Goal: Information Seeking & Learning: Understand process/instructions

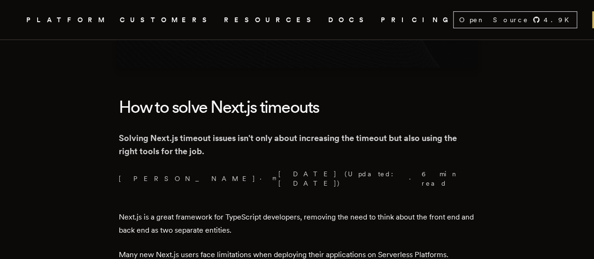
scroll to position [188, 0]
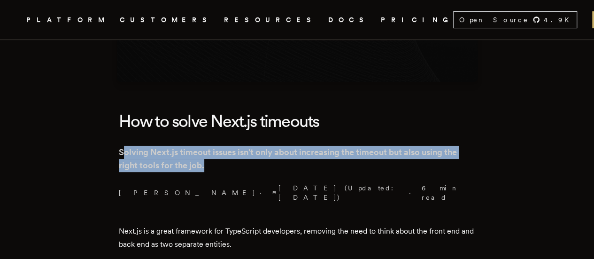
drag, startPoint x: 130, startPoint y: 149, endPoint x: 460, endPoint y: 161, distance: 330.8
click at [460, 161] on p "Solving Next.js timeout issues isn't only about increasing the timeout but also…" at bounding box center [297, 159] width 357 height 26
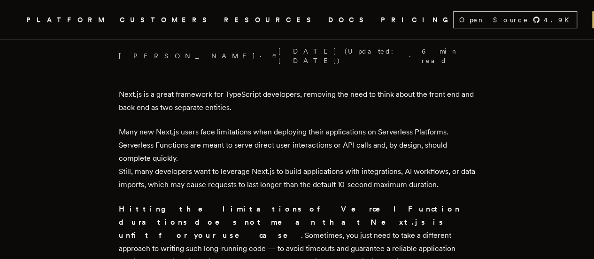
scroll to position [329, 0]
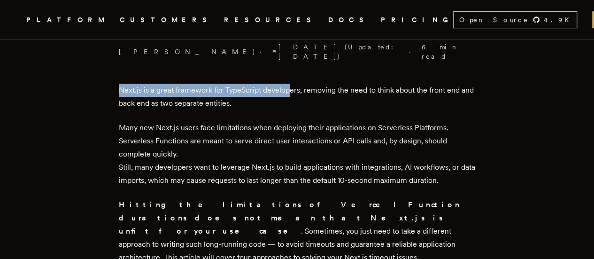
drag, startPoint x: 122, startPoint y: 77, endPoint x: 293, endPoint y: 77, distance: 171.4
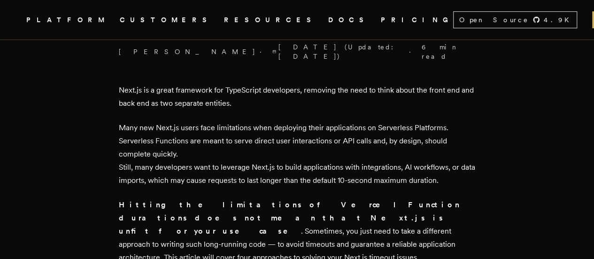
click at [249, 88] on p "Next.js is a great framework for TypeScript developers, removing the need to th…" at bounding box center [297, 97] width 357 height 26
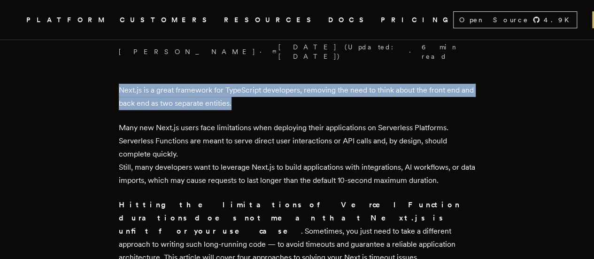
drag, startPoint x: 123, startPoint y: 74, endPoint x: 243, endPoint y: 93, distance: 121.3
click at [248, 92] on p "Next.js is a great framework for TypeScript developers, removing the need to th…" at bounding box center [297, 97] width 357 height 26
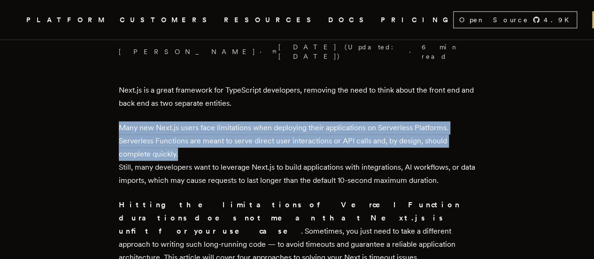
drag, startPoint x: 122, startPoint y: 114, endPoint x: 206, endPoint y: 141, distance: 88.2
click at [206, 141] on p "Many new Next.js users face limitations when deploying their applications on Se…" at bounding box center [297, 154] width 357 height 66
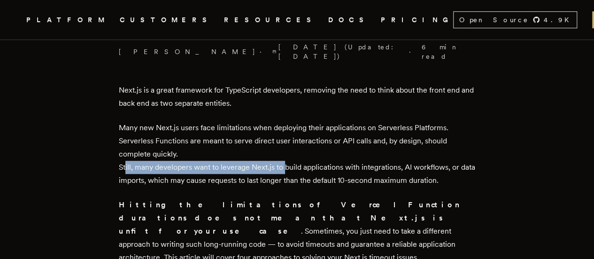
drag, startPoint x: 127, startPoint y: 152, endPoint x: 284, endPoint y: 156, distance: 156.4
click at [284, 156] on p "Many new Next.js users face limitations when deploying their applications on Se…" at bounding box center [297, 154] width 357 height 66
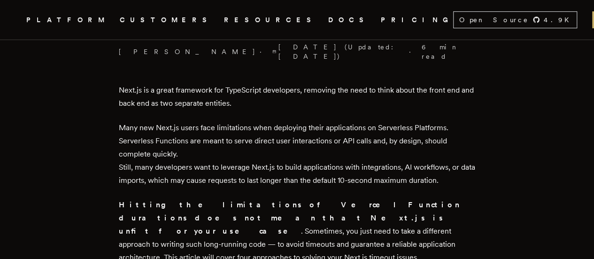
click at [288, 156] on p "Many new Next.js users face limitations when deploying their applications on Se…" at bounding box center [297, 154] width 357 height 66
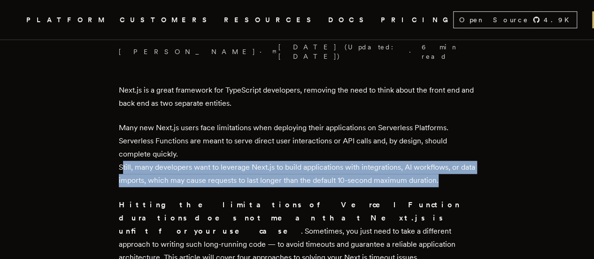
click at [288, 156] on p "Many new Next.js users face limitations when deploying their applications on Se…" at bounding box center [297, 154] width 357 height 66
click at [346, 155] on p "Many new Next.js users face limitations when deploying their applications on Se…" at bounding box center [297, 154] width 357 height 66
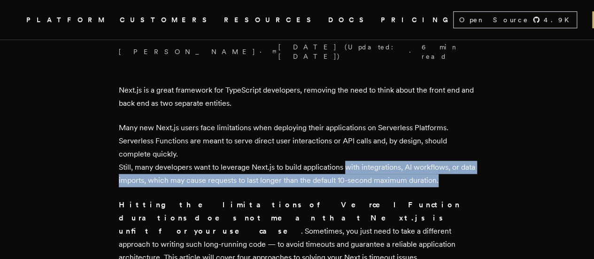
drag, startPoint x: 346, startPoint y: 155, endPoint x: 462, endPoint y: 161, distance: 116.1
click at [462, 161] on p "Many new Next.js users face limitations when deploying their applications on Se…" at bounding box center [297, 154] width 357 height 66
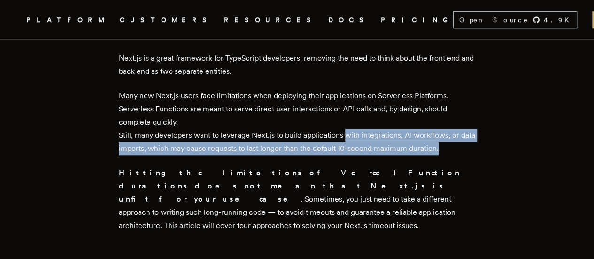
scroll to position [376, 0]
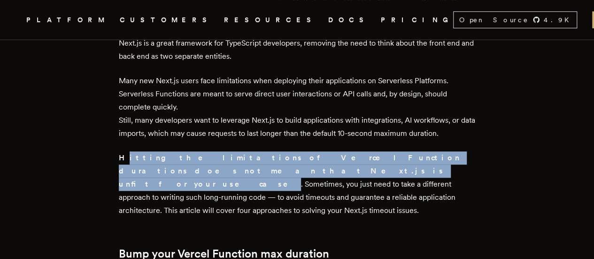
drag, startPoint x: 126, startPoint y: 145, endPoint x: 137, endPoint y: 151, distance: 12.8
click at [137, 151] on p "Hitting the limitations of Vercel Function durations does not mean that Next.js…" at bounding box center [297, 184] width 357 height 66
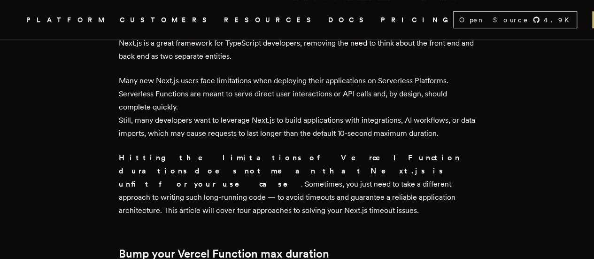
click at [124, 153] on strong "Hitting the limitations of Vercel Function durations does not mean that Next.js…" at bounding box center [289, 170] width 341 height 35
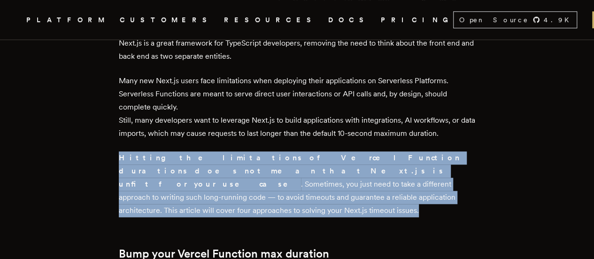
drag, startPoint x: 123, startPoint y: 144, endPoint x: 242, endPoint y: 181, distance: 124.8
click at [242, 181] on p "Hitting the limitations of Vercel Function durations does not mean that Next.js…" at bounding box center [297, 184] width 357 height 66
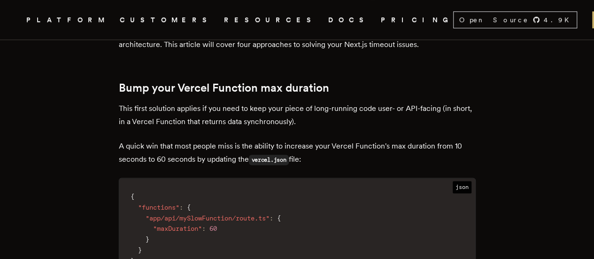
scroll to position [545, 0]
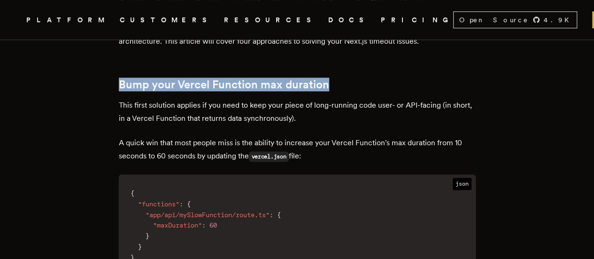
drag, startPoint x: 118, startPoint y: 58, endPoint x: 306, endPoint y: 68, distance: 188.1
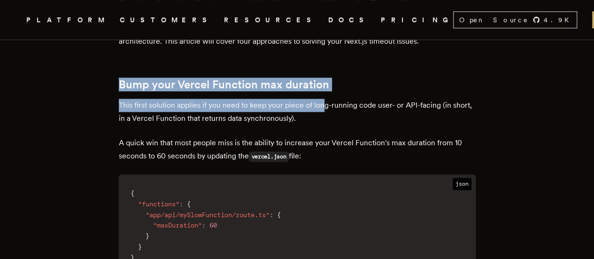
click at [161, 99] on p "This first solution applies if you need to keep your piece of long-running code…" at bounding box center [297, 112] width 357 height 26
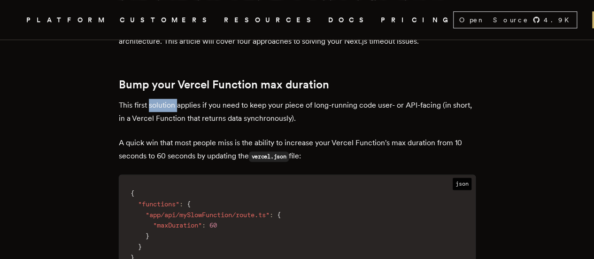
click at [161, 99] on p "This first solution applies if you need to keep your piece of long-running code…" at bounding box center [297, 112] width 357 height 26
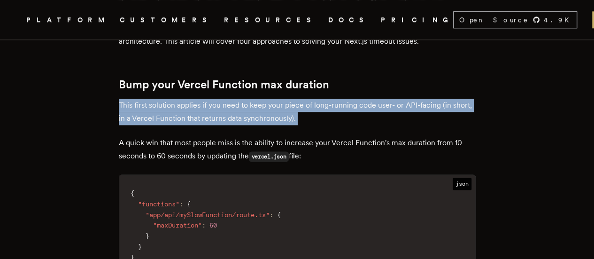
click at [161, 99] on p "This first solution applies if you need to keep your piece of long-running code…" at bounding box center [297, 112] width 357 height 26
click at [158, 99] on p "This first solution applies if you need to keep your piece of long-running code…" at bounding box center [297, 112] width 357 height 26
drag, startPoint x: 128, startPoint y: 83, endPoint x: 318, endPoint y: 90, distance: 190.8
click at [318, 99] on p "This first solution applies if you need to keep your piece of long-running code…" at bounding box center [297, 112] width 357 height 26
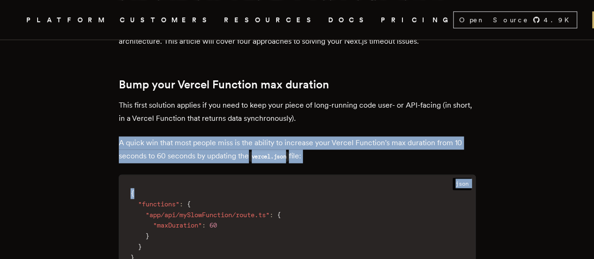
drag, startPoint x: 115, startPoint y: 117, endPoint x: 217, endPoint y: 141, distance: 105.2
click at [218, 136] on p "A quick win that most people miss is the ability to increase your Vercel Functi…" at bounding box center [297, 149] width 357 height 27
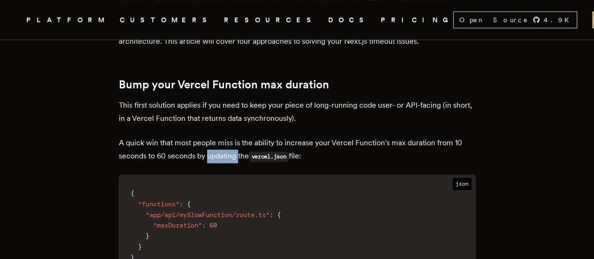
click at [218, 136] on p "A quick win that most people miss is the ability to increase your Vercel Functi…" at bounding box center [297, 149] width 357 height 27
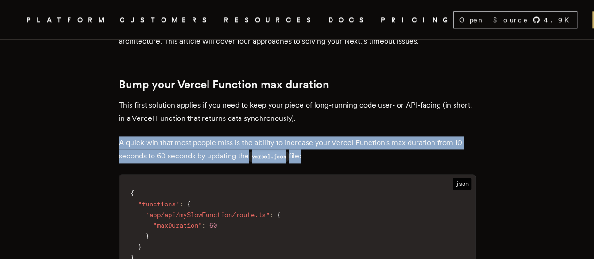
click at [219, 136] on p "A quick win that most people miss is the ability to increase your Vercel Functi…" at bounding box center [297, 149] width 357 height 27
click at [227, 136] on p "A quick win that most people miss is the ability to increase your Vercel Functi…" at bounding box center [297, 149] width 357 height 27
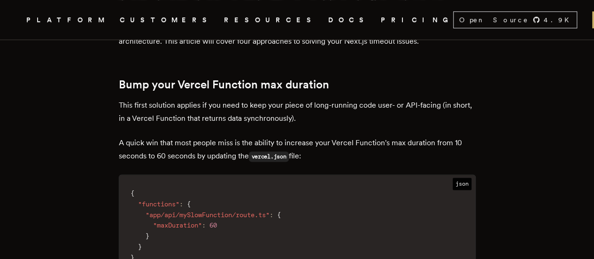
click at [253, 136] on p "A quick win that most people miss is the ability to increase your Vercel Functi…" at bounding box center [297, 149] width 357 height 27
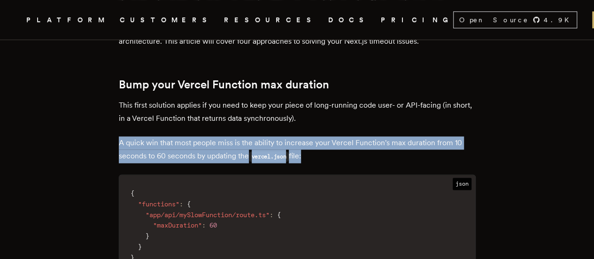
click at [253, 136] on p "A quick win that most people miss is the ability to increase your Vercel Functi…" at bounding box center [297, 149] width 357 height 27
click at [294, 136] on p "A quick win that most people miss is the ability to increase your Vercel Functi…" at bounding box center [297, 149] width 357 height 27
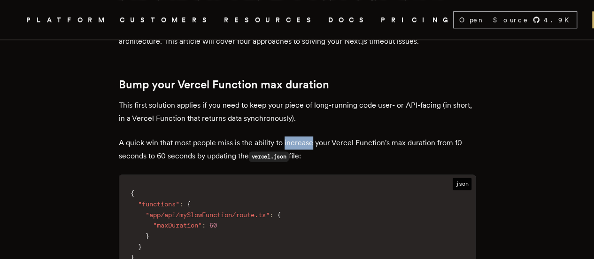
drag, startPoint x: 294, startPoint y: 114, endPoint x: 313, endPoint y: 122, distance: 20.2
click at [308, 136] on p "A quick win that most people miss is the ability to increase your Vercel Functi…" at bounding box center [297, 149] width 357 height 27
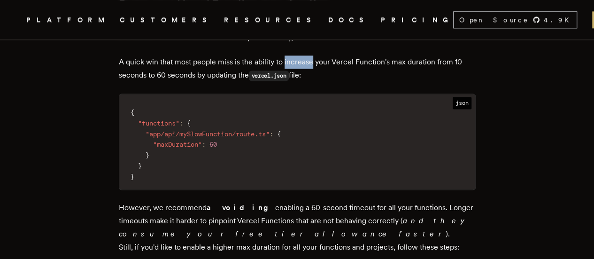
scroll to position [686, 0]
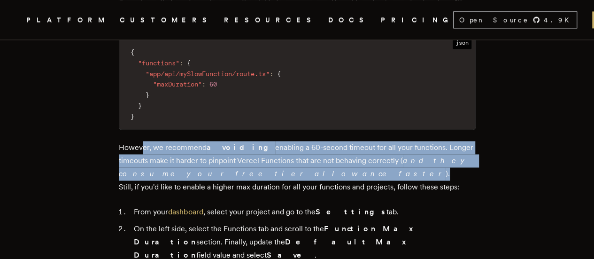
drag, startPoint x: 144, startPoint y: 122, endPoint x: 201, endPoint y: 142, distance: 60.5
click at [203, 142] on p "However, we recommend avoiding enabling a 60-second timeout for all your functi…" at bounding box center [297, 167] width 357 height 53
click at [197, 141] on p "However, we recommend avoiding enabling a 60-second timeout for all your functi…" at bounding box center [297, 167] width 357 height 53
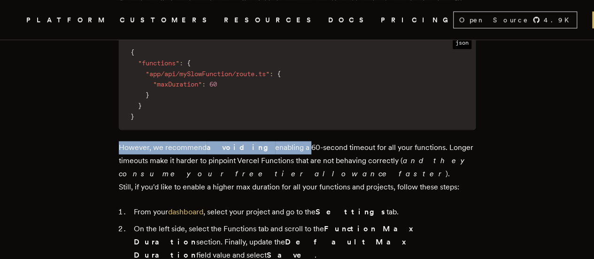
drag, startPoint x: 118, startPoint y: 120, endPoint x: 273, endPoint y: 123, distance: 155.0
click at [173, 141] on p "However, we recommend avoiding enabling a 60-second timeout for all your functi…" at bounding box center [297, 167] width 357 height 53
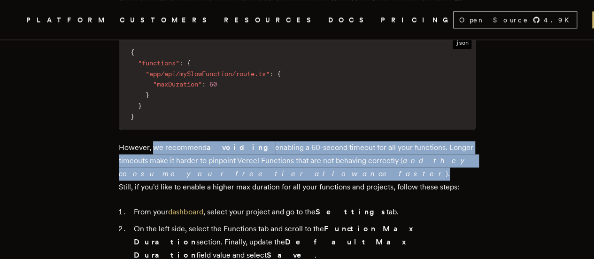
drag, startPoint x: 157, startPoint y: 120, endPoint x: 204, endPoint y: 145, distance: 53.8
click at [204, 145] on p "However, we recommend avoiding enabling a 60-second timeout for all your functi…" at bounding box center [297, 167] width 357 height 53
drag, startPoint x: 121, startPoint y: 118, endPoint x: 217, endPoint y: 146, distance: 100.0
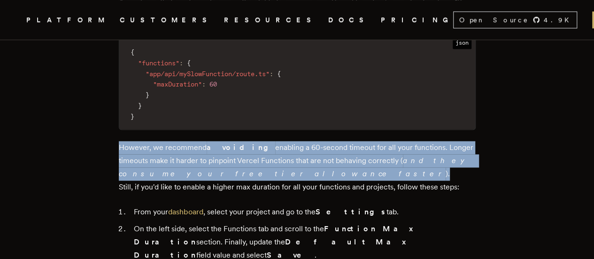
click at [215, 145] on p "However, we recommend avoiding enabling a 60-second timeout for all your functi…" at bounding box center [297, 167] width 357 height 53
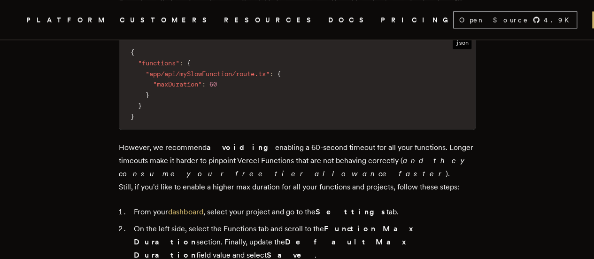
click at [126, 159] on p "However, we recommend avoiding enabling a 60-second timeout for all your functi…" at bounding box center [297, 167] width 357 height 53
click at [136, 158] on p "However, we recommend avoiding enabling a 60-second timeout for all your functi…" at bounding box center [297, 167] width 357 height 53
drag, startPoint x: 132, startPoint y: 159, endPoint x: 465, endPoint y: 166, distance: 333.0
click at [467, 164] on p "However, we recommend avoiding enabling a 60-second timeout for all your functi…" at bounding box center [297, 167] width 357 height 53
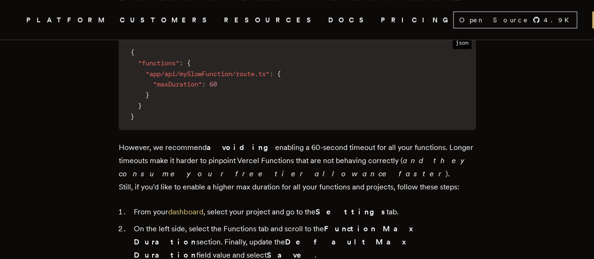
click at [223, 161] on p "However, we recommend avoiding enabling a 60-second timeout for all your functi…" at bounding box center [297, 167] width 357 height 53
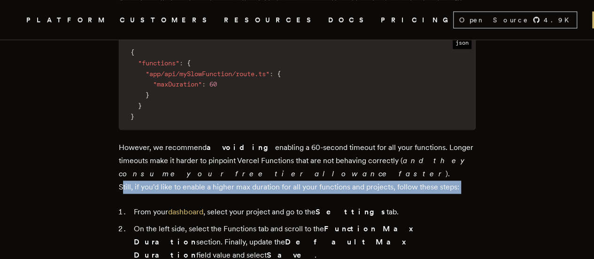
click at [223, 161] on p "However, we recommend avoiding enabling a 60-second timeout for all your functi…" at bounding box center [297, 167] width 357 height 53
click at [280, 162] on p "However, we recommend avoiding enabling a 60-second timeout for all your functi…" at bounding box center [297, 167] width 357 height 53
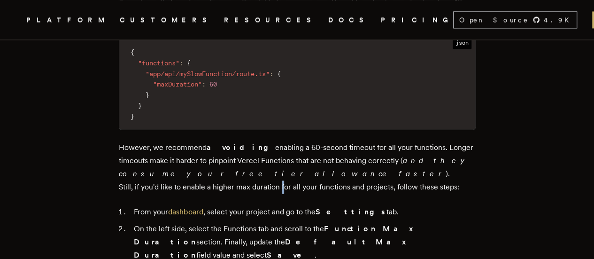
click at [280, 162] on p "However, we recommend avoiding enabling a 60-second timeout for all your functi…" at bounding box center [297, 167] width 357 height 53
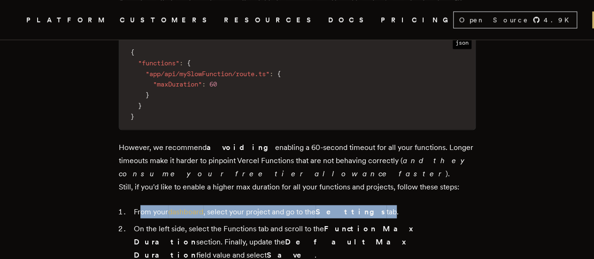
drag, startPoint x: 145, startPoint y: 185, endPoint x: 360, endPoint y: 185, distance: 214.6
click at [360, 205] on li "From your dashboard , select your project and go to the Settings tab." at bounding box center [303, 211] width 345 height 13
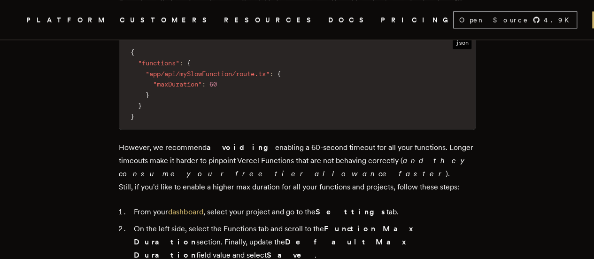
click at [367, 205] on li "From your dashboard , select your project and go to the Settings tab." at bounding box center [303, 211] width 345 height 13
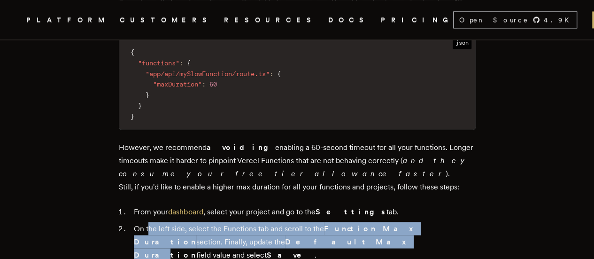
drag, startPoint x: 153, startPoint y: 200, endPoint x: 231, endPoint y: 211, distance: 78.2
click at [231, 222] on li "On the left side, select the Functions tab and scroll to the Function Max Durat…" at bounding box center [303, 241] width 345 height 39
click at [226, 237] on strong "Default Max Duration" at bounding box center [270, 248] width 273 height 22
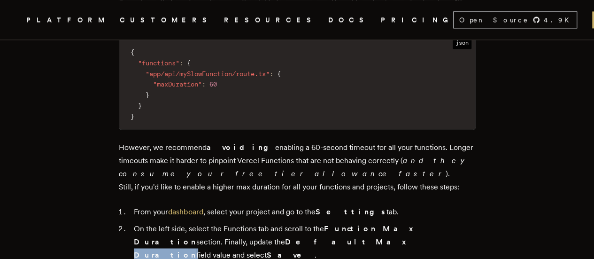
click at [226, 237] on strong "Default Max Duration" at bounding box center [270, 248] width 273 height 22
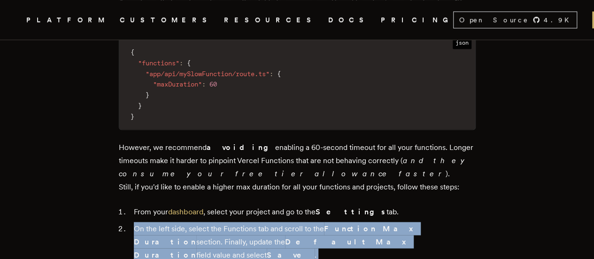
click at [226, 237] on strong "Default Max Duration" at bounding box center [270, 248] width 273 height 22
click at [236, 222] on li "On the left side, select the Functions tab and scroll to the Function Max Durat…" at bounding box center [303, 241] width 345 height 39
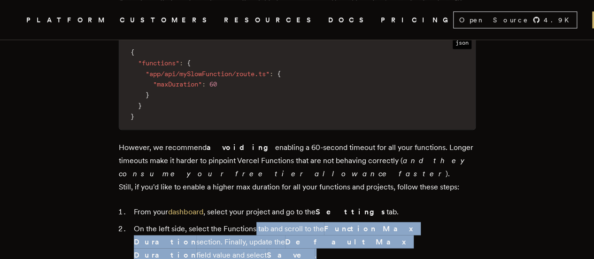
drag, startPoint x: 258, startPoint y: 199, endPoint x: 405, endPoint y: 210, distance: 147.8
click at [409, 222] on li "On the left side, select the Functions tab and scroll to the Function Max Durat…" at bounding box center [303, 241] width 345 height 39
click at [215, 222] on li "On the left side, select the Functions tab and scroll to the Function Max Durat…" at bounding box center [303, 241] width 345 height 39
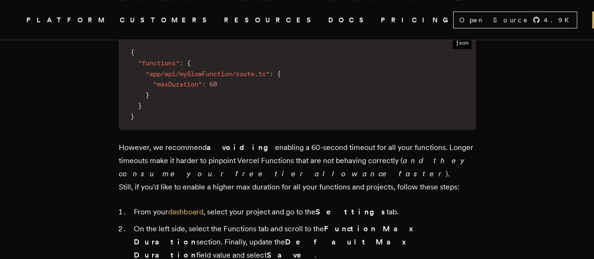
click at [306, 141] on p "However, we recommend avoiding enabling a 60-second timeout for all your functi…" at bounding box center [297, 167] width 357 height 53
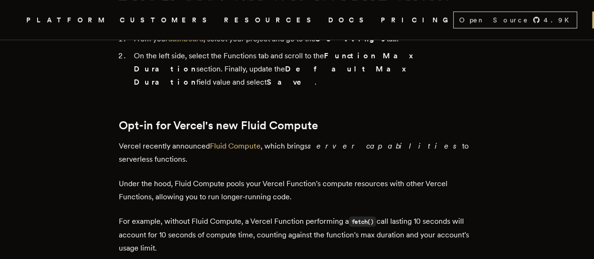
scroll to position [873, 0]
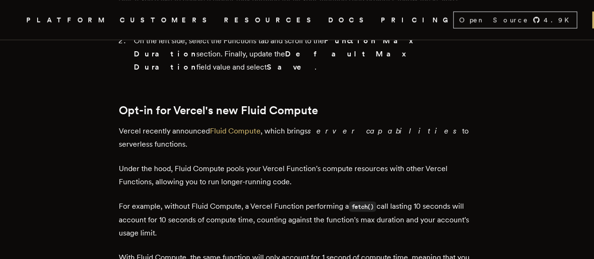
drag, startPoint x: 173, startPoint y: 88, endPoint x: 452, endPoint y: 91, distance: 279.4
click at [452, 124] on p "Vercel recently announced Fluid Compute , which brings server capabilities to s…" at bounding box center [297, 137] width 357 height 26
click at [323, 126] on em "server capabilities" at bounding box center [385, 130] width 154 height 9
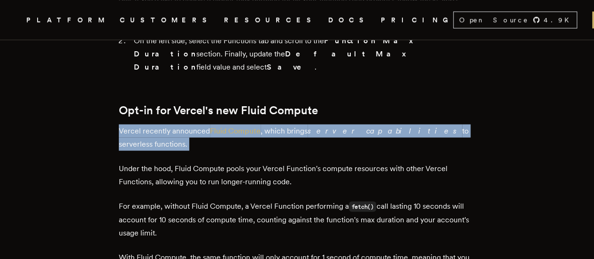
click at [323, 126] on em "server capabilities" at bounding box center [385, 130] width 154 height 9
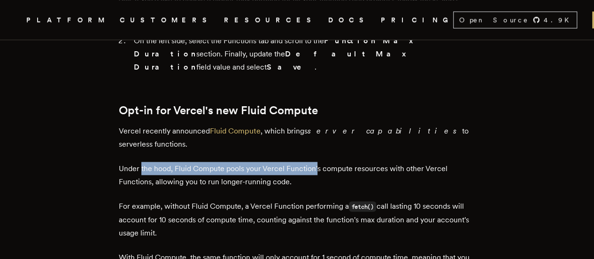
drag, startPoint x: 143, startPoint y: 117, endPoint x: 318, endPoint y: 117, distance: 174.7
click at [318, 162] on p "Under the hood, Fluid Compute pools your Vercel Function's compute resources wi…" at bounding box center [297, 175] width 357 height 26
click at [277, 162] on p "Under the hood, Fluid Compute pools your Vercel Function's compute resources wi…" at bounding box center [297, 175] width 357 height 26
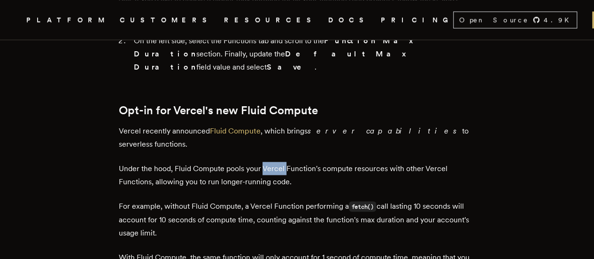
click at [277, 162] on p "Under the hood, Fluid Compute pools your Vercel Function's compute resources wi…" at bounding box center [297, 175] width 357 height 26
click at [354, 162] on p "Under the hood, Fluid Compute pools your Vercel Function's compute resources wi…" at bounding box center [297, 175] width 357 height 26
click at [414, 162] on p "Under the hood, Fluid Compute pools your Vercel Function's compute resources wi…" at bounding box center [297, 175] width 357 height 26
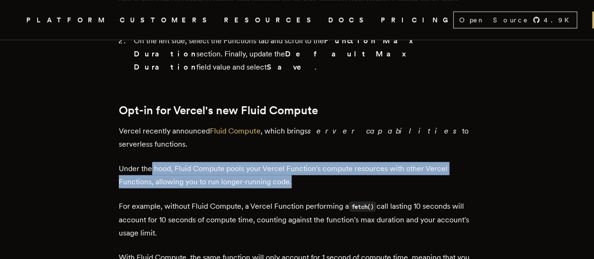
drag, startPoint x: 154, startPoint y: 121, endPoint x: 303, endPoint y: 126, distance: 148.9
click at [303, 162] on p "Under the hood, Fluid Compute pools your Vercel Function's compute resources wi…" at bounding box center [297, 175] width 357 height 26
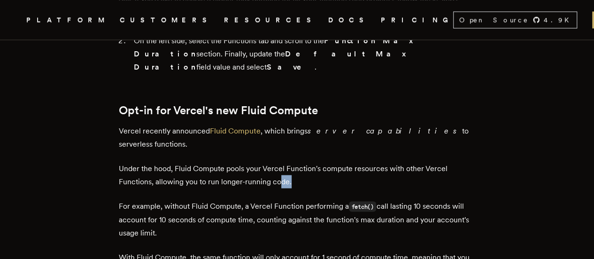
drag, startPoint x: 303, startPoint y: 128, endPoint x: 283, endPoint y: 131, distance: 20.0
click at [283, 162] on p "Under the hood, Fluid Compute pools your Vercel Function's compute resources wi…" at bounding box center [297, 175] width 357 height 26
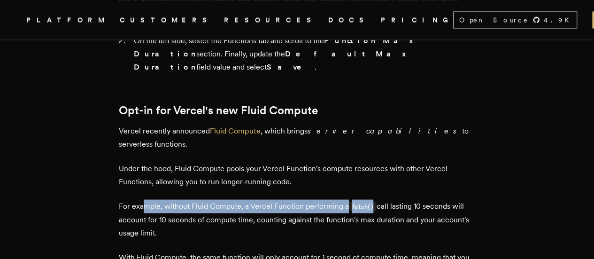
drag, startPoint x: 145, startPoint y: 150, endPoint x: 378, endPoint y: 152, distance: 233.4
click at [378, 199] on p "For example, without Fluid Compute, a Vercel Function performing a fetch() call…" at bounding box center [297, 219] width 357 height 40
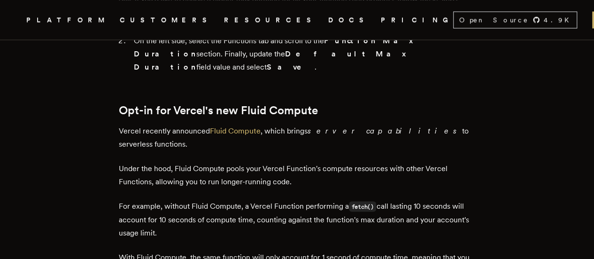
click at [377, 201] on code "fetch()" at bounding box center [363, 206] width 28 height 10
drag, startPoint x: 385, startPoint y: 152, endPoint x: 363, endPoint y: 180, distance: 34.8
click at [363, 199] on p "For example, without Fluid Compute, a Vercel Function performing a fetch() call…" at bounding box center [297, 219] width 357 height 40
click at [248, 199] on p "For example, without Fluid Compute, a Vercel Function performing a fetch() call…" at bounding box center [297, 219] width 357 height 40
drag, startPoint x: 259, startPoint y: 170, endPoint x: 168, endPoint y: 176, distance: 91.3
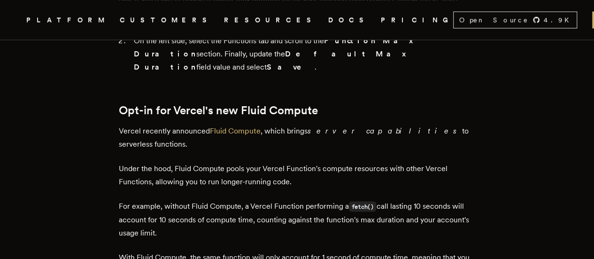
click at [168, 199] on p "For example, without Fluid Compute, a Vercel Function performing a fetch() call…" at bounding box center [297, 219] width 357 height 40
drag, startPoint x: 146, startPoint y: 203, endPoint x: 261, endPoint y: 203, distance: 115.0
click at [261, 250] on p "With Fluid Compute, the same function will only account for 1 second of compute…" at bounding box center [297, 263] width 357 height 26
click at [274, 250] on p "With Fluid Compute, the same function will only account for 1 second of compute…" at bounding box center [297, 263] width 357 height 26
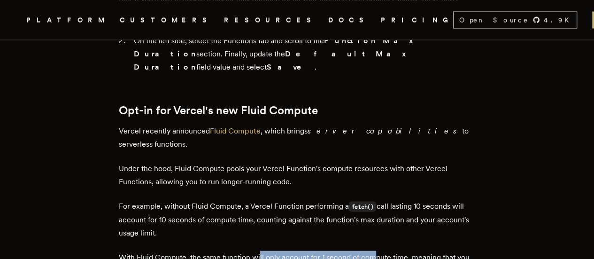
drag, startPoint x: 262, startPoint y: 203, endPoint x: 244, endPoint y: 198, distance: 18.3
click at [329, 250] on p "With Fluid Compute, the same function will only account for 1 second of compute…" at bounding box center [297, 263] width 357 height 26
drag, startPoint x: 121, startPoint y: 218, endPoint x: 223, endPoint y: 219, distance: 101.4
click at [228, 250] on p "With Fluid Compute, the same function will only account for 1 second of compute…" at bounding box center [297, 263] width 357 height 26
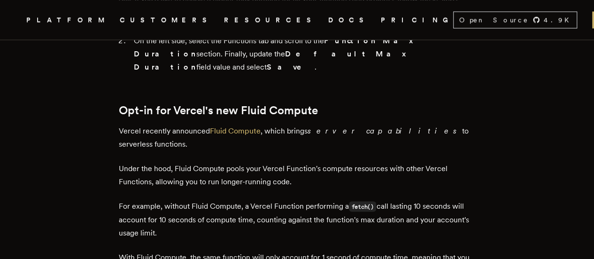
click at [228, 250] on p "With Fluid Compute, the same function will only account for 1 second of compute…" at bounding box center [297, 263] width 357 height 26
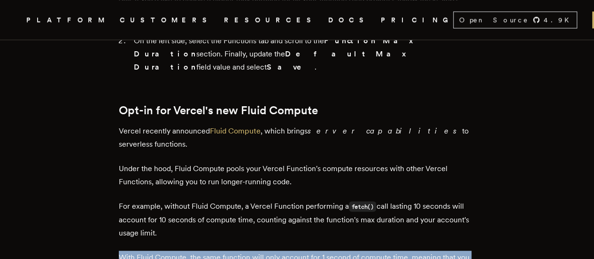
click at [228, 250] on p "With Fluid Compute, the same function will only account for 1 second of compute…" at bounding box center [297, 263] width 357 height 26
click at [272, 250] on p "With Fluid Compute, the same function will only account for 1 second of compute…" at bounding box center [297, 263] width 357 height 26
drag, startPoint x: 206, startPoint y: 205, endPoint x: 439, endPoint y: 214, distance: 232.6
click at [439, 250] on p "With Fluid Compute, the same function will only account for 1 second of compute…" at bounding box center [297, 263] width 357 height 26
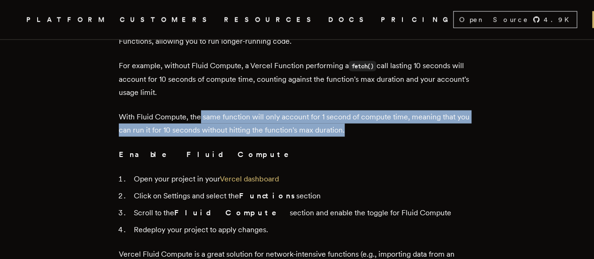
scroll to position [1014, 0]
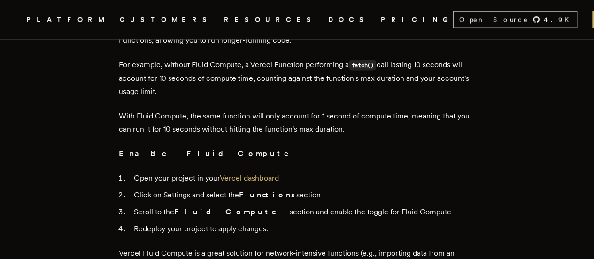
click at [168, 222] on li "Redeploy your project to apply changes." at bounding box center [303, 228] width 345 height 13
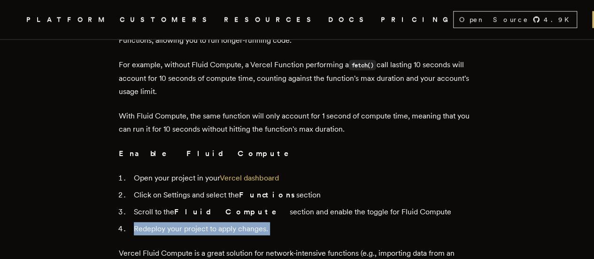
click at [168, 222] on li "Redeploy your project to apply changes." at bounding box center [303, 228] width 345 height 13
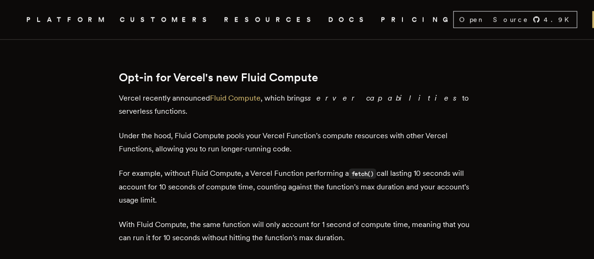
scroll to position [920, 0]
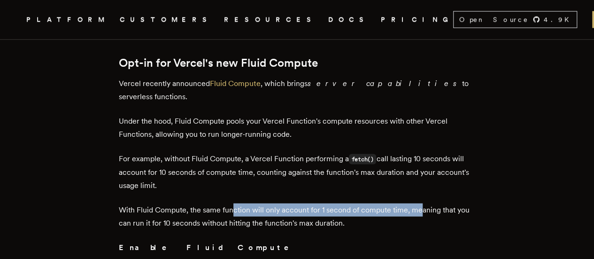
drag, startPoint x: 235, startPoint y: 157, endPoint x: 423, endPoint y: 162, distance: 187.4
click at [423, 203] on p "With Fluid Compute, the same function will only account for 1 second of compute…" at bounding box center [297, 216] width 357 height 26
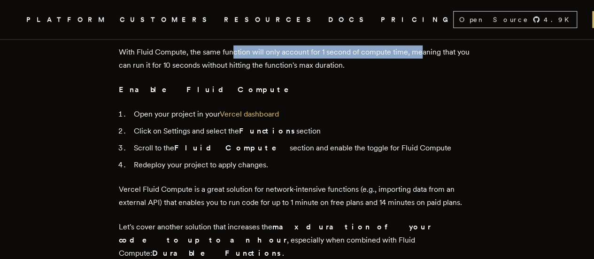
scroll to position [1108, 0]
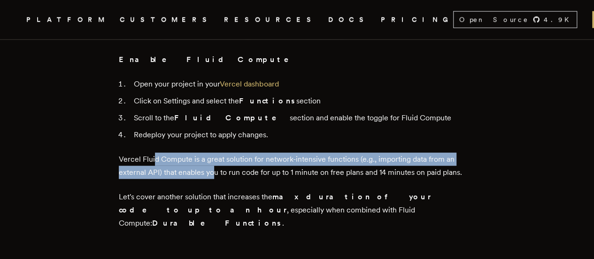
drag, startPoint x: 157, startPoint y: 101, endPoint x: 215, endPoint y: 121, distance: 61.2
click at [215, 153] on p "Vercel Fluid Compute is a great solution for network-intensive functions (e.g.,…" at bounding box center [297, 166] width 357 height 26
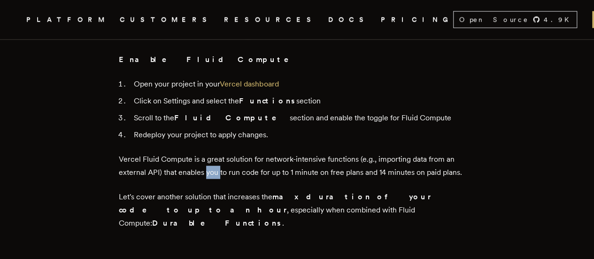
click at [214, 153] on p "Vercel Fluid Compute is a great solution for network-intensive functions (e.g.,…" at bounding box center [297, 166] width 357 height 26
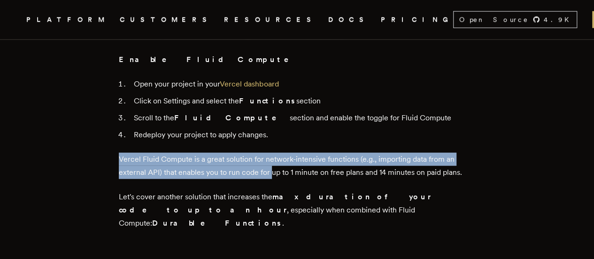
drag, startPoint x: 122, startPoint y: 107, endPoint x: 275, endPoint y: 124, distance: 153.6
click at [275, 153] on p "Vercel Fluid Compute is a great solution for network-intensive functions (e.g.,…" at bounding box center [297, 166] width 357 height 26
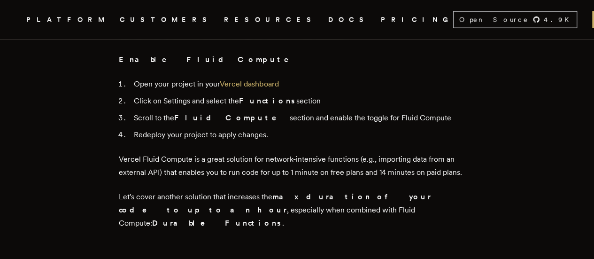
click at [284, 153] on p "Vercel Fluid Compute is a great solution for network-intensive functions (e.g.,…" at bounding box center [297, 166] width 357 height 26
drag, startPoint x: 284, startPoint y: 119, endPoint x: 272, endPoint y: 119, distance: 11.3
click at [283, 153] on p "Vercel Fluid Compute is a great solution for network-intensive functions (e.g.,…" at bounding box center [297, 166] width 357 height 26
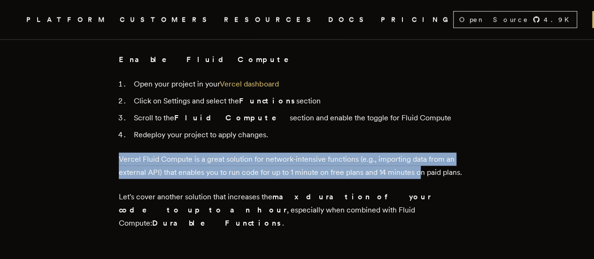
drag, startPoint x: 126, startPoint y: 112, endPoint x: 423, endPoint y: 119, distance: 296.4
click at [402, 153] on p "Vercel Fluid Compute is a great solution for network-intensive functions (e.g.,…" at bounding box center [297, 166] width 357 height 26
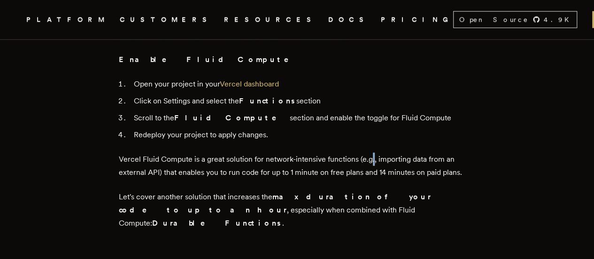
click at [376, 153] on p "Vercel Fluid Compute is a great solution for network-intensive functions (e.g.,…" at bounding box center [297, 166] width 357 height 26
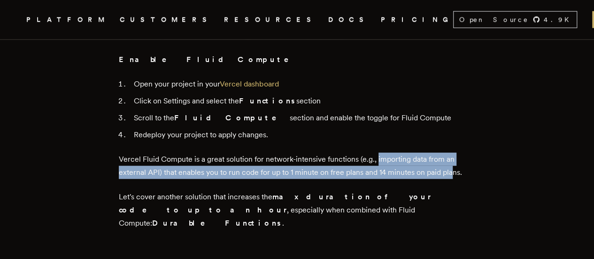
drag, startPoint x: 380, startPoint y: 105, endPoint x: 455, endPoint y: 115, distance: 75.8
click at [455, 153] on p "Vercel Fluid Compute is a great solution for network-intensive functions (e.g.,…" at bounding box center [297, 166] width 357 height 26
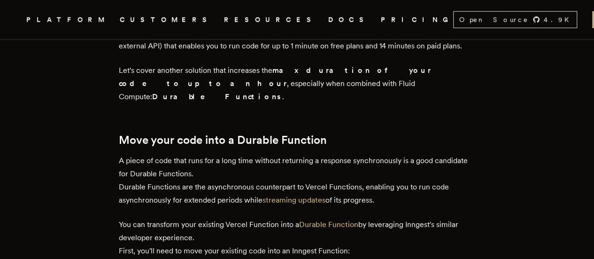
scroll to position [1249, 0]
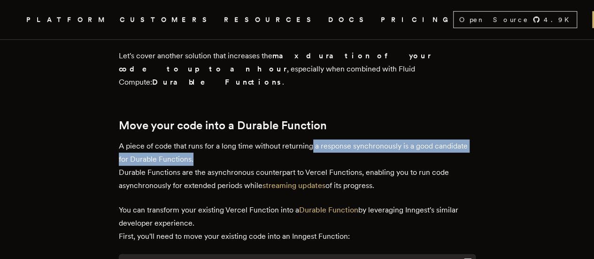
drag, startPoint x: 208, startPoint y: 88, endPoint x: 317, endPoint y: 84, distance: 108.5
click at [317, 139] on p "A piece of code that runs for a long time without returning a response synchron…" at bounding box center [297, 165] width 357 height 53
click at [339, 139] on p "A piece of code that runs for a long time without returning a response synchron…" at bounding box center [297, 165] width 357 height 53
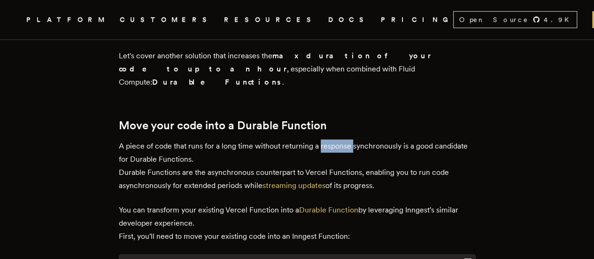
click at [339, 139] on p "A piece of code that runs for a long time without returning a response synchron…" at bounding box center [297, 165] width 357 height 53
click at [340, 139] on p "A piece of code that runs for a long time without returning a response synchron…" at bounding box center [297, 165] width 357 height 53
click at [334, 139] on p "A piece of code that runs for a long time without returning a response synchron…" at bounding box center [297, 165] width 357 height 53
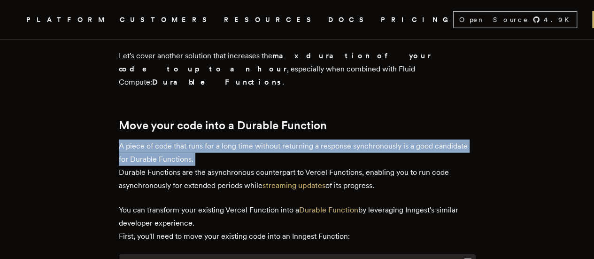
click at [334, 139] on p "A piece of code that runs for a long time without returning a response synchron…" at bounding box center [297, 165] width 357 height 53
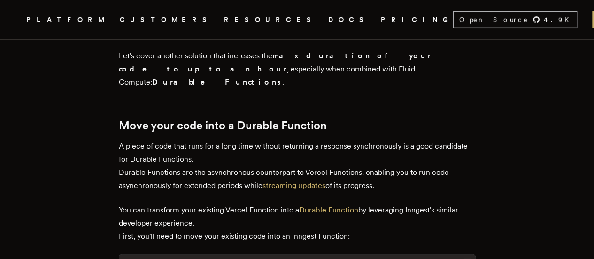
click at [216, 139] on p "A piece of code that runs for a long time without returning a response synchron…" at bounding box center [297, 165] width 357 height 53
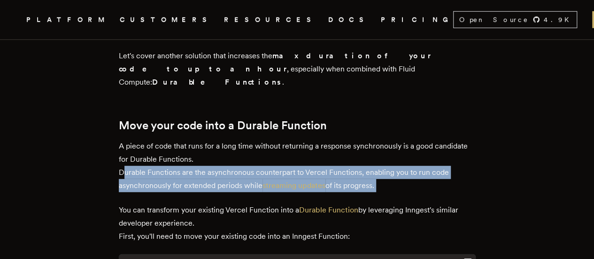
click at [216, 139] on p "A piece of code that runs for a long time without returning a response synchron…" at bounding box center [297, 165] width 357 height 53
click at [285, 139] on p "A piece of code that runs for a long time without returning a response synchron…" at bounding box center [297, 165] width 357 height 53
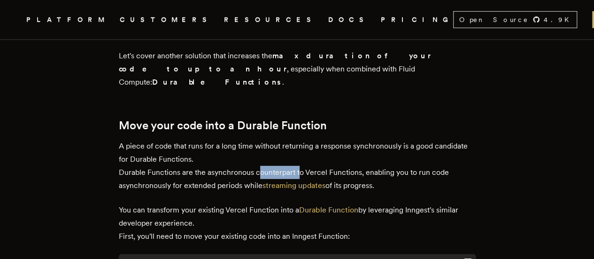
click at [285, 139] on p "A piece of code that runs for a long time without returning a response synchron…" at bounding box center [297, 165] width 357 height 53
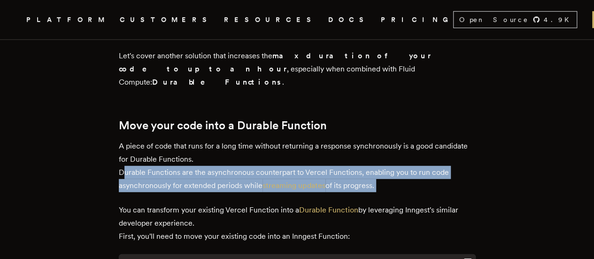
click at [285, 139] on p "A piece of code that runs for a long time without returning a response synchron…" at bounding box center [297, 165] width 357 height 53
click at [217, 139] on p "A piece of code that runs for a long time without returning a response synchron…" at bounding box center [297, 165] width 357 height 53
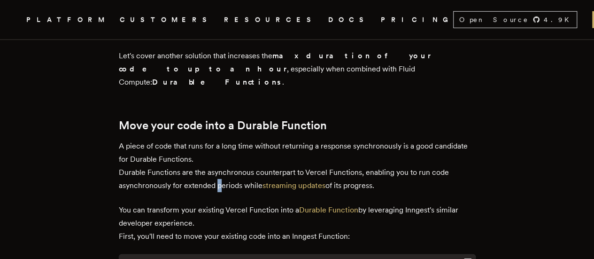
click at [217, 139] on p "A piece of code that runs for a long time without returning a response synchron…" at bounding box center [297, 165] width 357 height 53
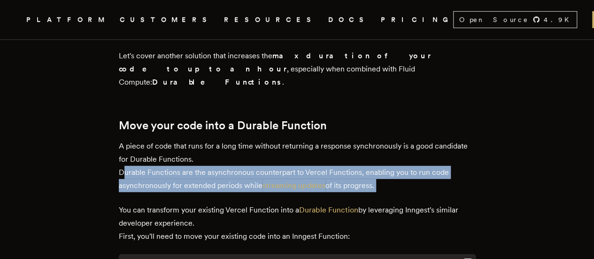
click at [217, 139] on p "A piece of code that runs for a long time without returning a response synchron…" at bounding box center [297, 165] width 357 height 53
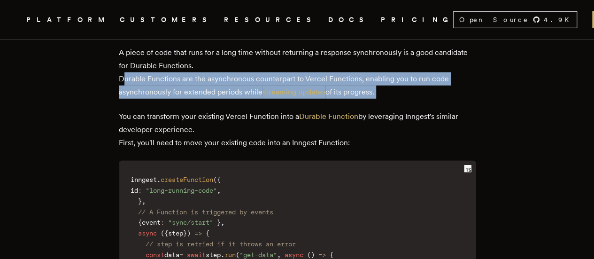
scroll to position [1343, 0]
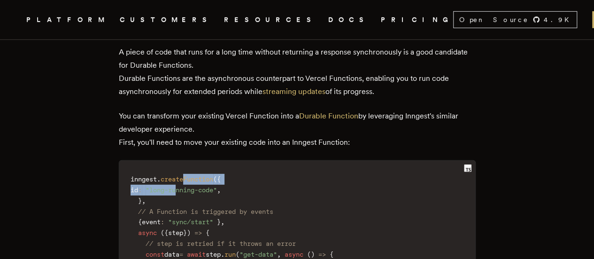
drag, startPoint x: 190, startPoint y: 111, endPoint x: 196, endPoint y: 122, distance: 12.0
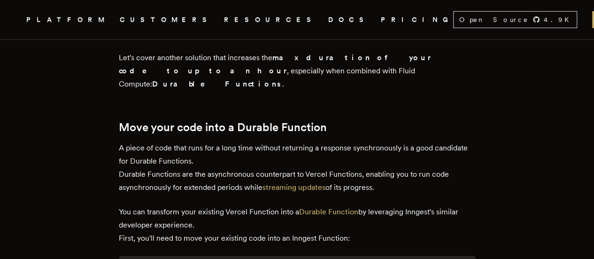
scroll to position [1249, 0]
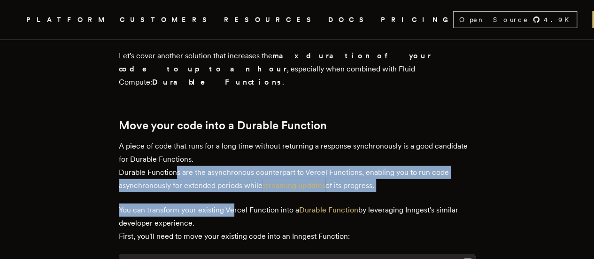
drag, startPoint x: 212, startPoint y: 108, endPoint x: 237, endPoint y: 130, distance: 33.2
click at [259, 139] on p "A piece of code that runs for a long time without returning a response synchron…" at bounding box center [297, 165] width 357 height 53
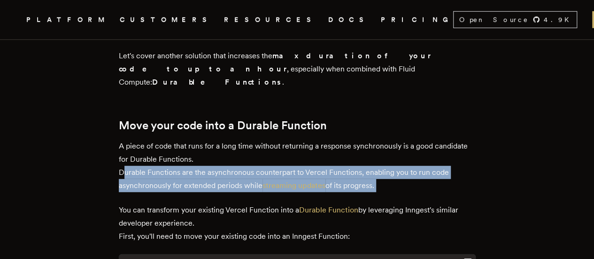
click at [259, 139] on p "A piece of code that runs for a long time without returning a response synchron…" at bounding box center [297, 165] width 357 height 53
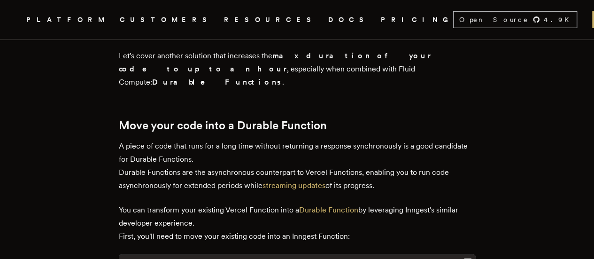
click at [187, 203] on p "You can transform your existing Vercel Function into a Durable Function by leve…" at bounding box center [297, 222] width 357 height 39
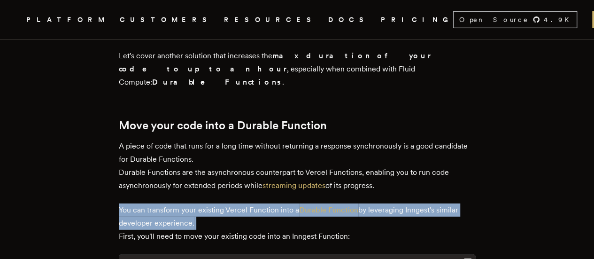
click at [187, 203] on p "You can transform your existing Vercel Function into a Durable Function by leve…" at bounding box center [297, 222] width 357 height 39
click at [215, 203] on p "You can transform your existing Vercel Function into a Durable Function by leve…" at bounding box center [297, 222] width 357 height 39
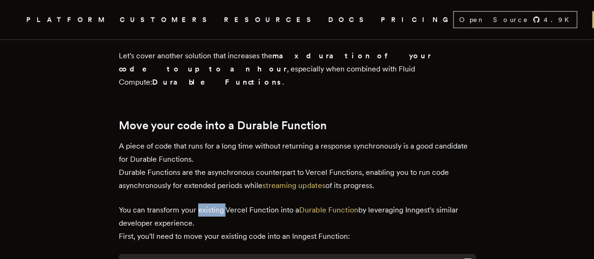
click at [215, 203] on p "You can transform your existing Vercel Function into a Durable Function by leve…" at bounding box center [297, 222] width 357 height 39
click at [253, 203] on p "You can transform your existing Vercel Function into a Durable Function by leve…" at bounding box center [297, 222] width 357 height 39
click at [278, 203] on p "You can transform your existing Vercel Function into a Durable Function by leve…" at bounding box center [297, 222] width 357 height 39
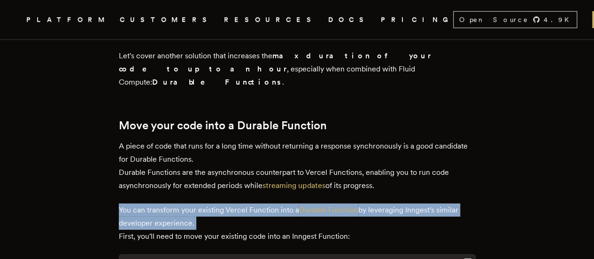
click at [278, 203] on p "You can transform your existing Vercel Function into a Durable Function by leve…" at bounding box center [297, 222] width 357 height 39
click at [415, 203] on p "You can transform your existing Vercel Function into a Durable Function by leve…" at bounding box center [297, 222] width 357 height 39
drag, startPoint x: 376, startPoint y: 147, endPoint x: 311, endPoint y: 156, distance: 65.9
click at [323, 203] on p "You can transform your existing Vercel Function into a Durable Function by leve…" at bounding box center [297, 222] width 357 height 39
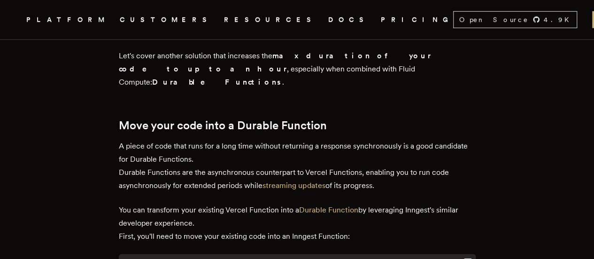
click at [216, 203] on p "You can transform your existing Vercel Function into a Durable Function by leve…" at bounding box center [297, 222] width 357 height 39
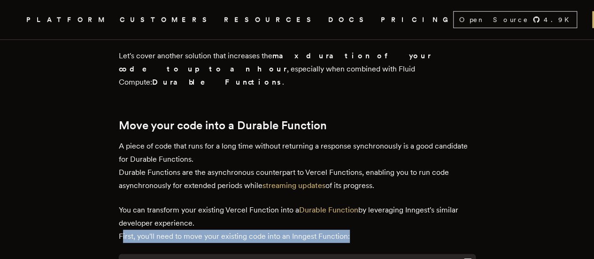
click at [216, 203] on p "You can transform your existing Vercel Function into a Durable Function by leve…" at bounding box center [297, 222] width 357 height 39
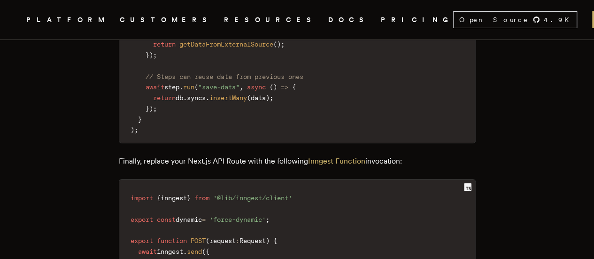
scroll to position [1578, 0]
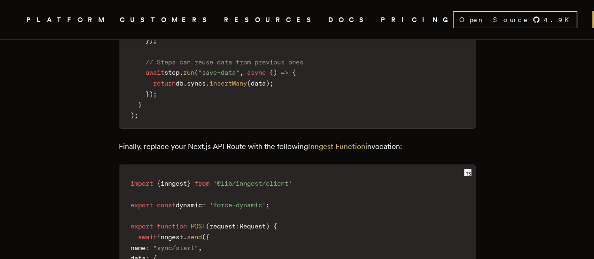
drag, startPoint x: 200, startPoint y: 82, endPoint x: 414, endPoint y: 83, distance: 214.1
click at [414, 140] on p "Finally, replace your Next.js API Route with the following Inngest Function inv…" at bounding box center [297, 146] width 357 height 13
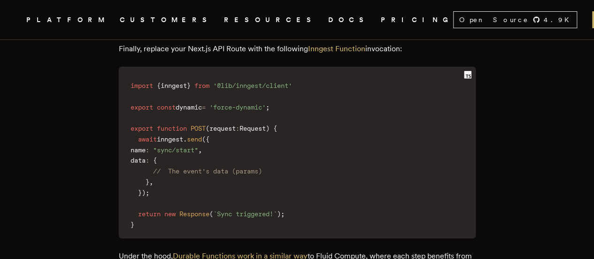
scroll to position [1718, 0]
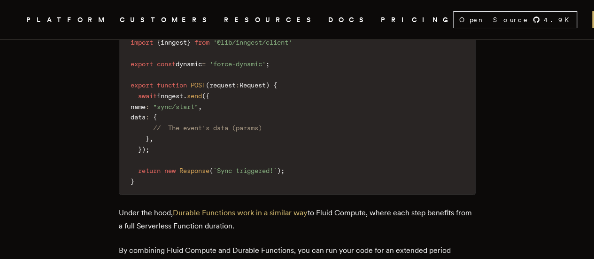
drag, startPoint x: 322, startPoint y: 146, endPoint x: 243, endPoint y: 164, distance: 80.9
click at [270, 206] on p "Under the hood, Durable Functions work in a similar way to Fluid Compute, where…" at bounding box center [297, 219] width 357 height 26
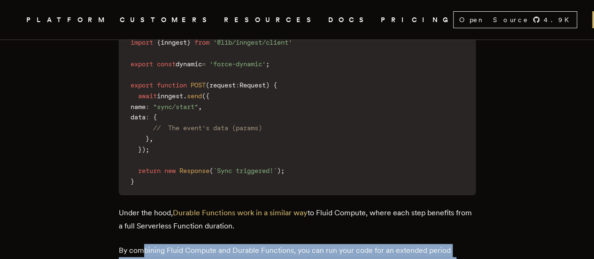
drag, startPoint x: 147, startPoint y: 186, endPoint x: 391, endPoint y: 200, distance: 244.1
click at [391, 244] on p "By combining Fluid Compute and Durable Functions, you can run your code for an …" at bounding box center [297, 263] width 357 height 39
click at [363, 244] on p "By combining Fluid Compute and Durable Functions, you can run your code for an …" at bounding box center [297, 263] width 357 height 39
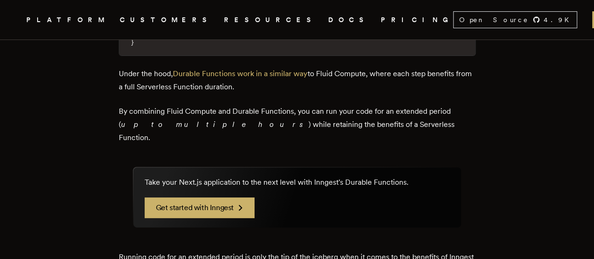
scroll to position [1859, 0]
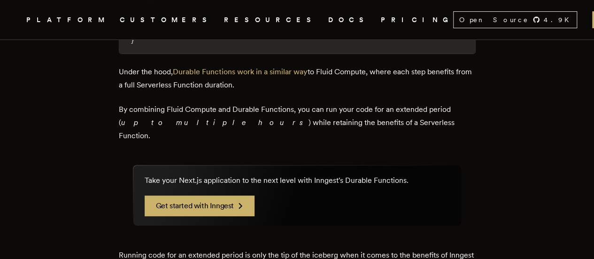
click at [289, 175] on p "Take your Next.js application to the next level with Inngest's Durable Function…" at bounding box center [277, 180] width 264 height 11
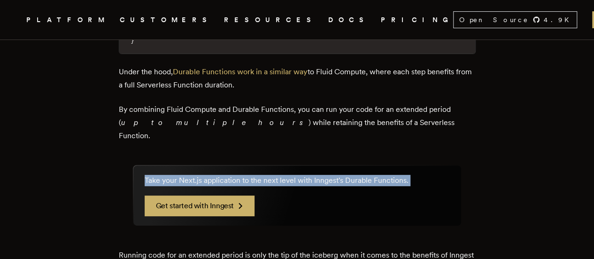
click at [289, 175] on p "Take your Next.js application to the next level with Inngest's Durable Function…" at bounding box center [277, 180] width 264 height 11
click at [312, 175] on p "Take your Next.js application to the next level with Inngest's Durable Function…" at bounding box center [277, 180] width 264 height 11
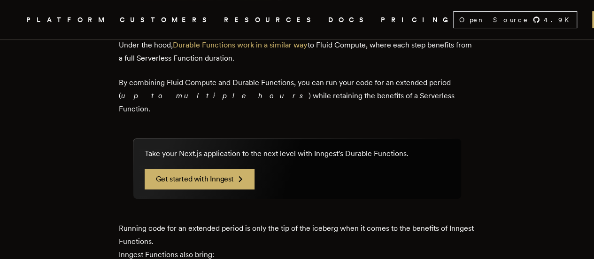
scroll to position [1906, 0]
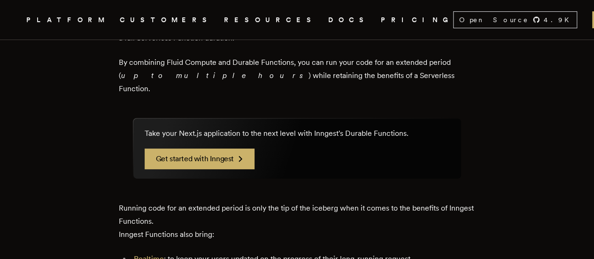
drag, startPoint x: 126, startPoint y: 126, endPoint x: 287, endPoint y: 158, distance: 164.6
click at [287, 201] on p "Running code for an extended period is only the tip of the iceberg when it come…" at bounding box center [297, 220] width 357 height 39
drag, startPoint x: 177, startPoint y: 176, endPoint x: 180, endPoint y: 181, distance: 6.1
click at [180, 252] on li "Realtime : to keep your users updated on the progress of their long-running req…" at bounding box center [303, 258] width 345 height 13
click at [214, 252] on li "Realtime : to keep your users updated on the progress of their long-running req…" at bounding box center [303, 258] width 345 height 13
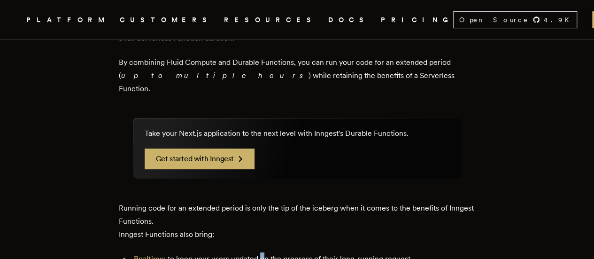
click at [264, 252] on li "Realtime : to keep your users updated on the progress of their long-running req…" at bounding box center [303, 258] width 345 height 13
click at [269, 252] on li "Realtime : to keep your users updated on the progress of their long-running req…" at bounding box center [303, 258] width 345 height 13
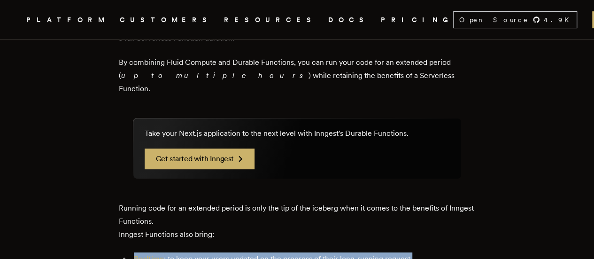
click at [269, 252] on li "Realtime : to keep your users updated on the progress of their long-running req…" at bounding box center [303, 258] width 345 height 13
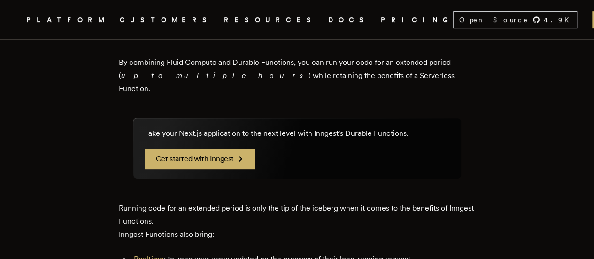
drag, startPoint x: 135, startPoint y: 128, endPoint x: 271, endPoint y: 149, distance: 137.7
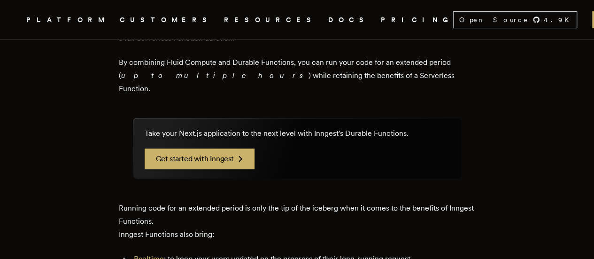
click at [271, 201] on p "Running code for an extended period is only the tip of the iceberg when it come…" at bounding box center [297, 220] width 357 height 39
click at [267, 201] on p "Running code for an extended period is only the tip of the iceberg when it come…" at bounding box center [297, 220] width 357 height 39
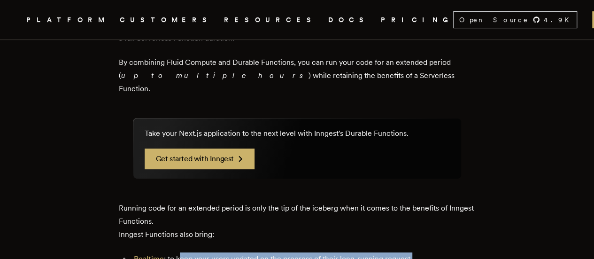
drag, startPoint x: 182, startPoint y: 182, endPoint x: 433, endPoint y: 179, distance: 251.2
click at [433, 252] on li "Realtime : to keep your users updated on the progress of their long-running req…" at bounding box center [303, 258] width 345 height 13
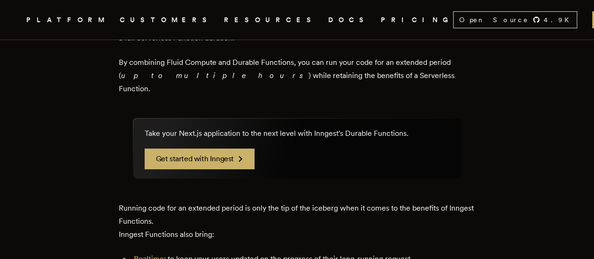
drag, startPoint x: 213, startPoint y: 197, endPoint x: 340, endPoint y: 196, distance: 127.2
drag, startPoint x: 245, startPoint y: 211, endPoint x: 364, endPoint y: 212, distance: 119.7
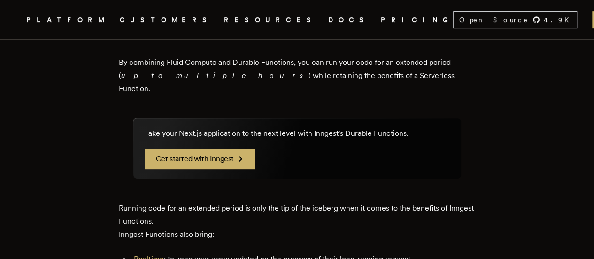
drag, startPoint x: 366, startPoint y: 212, endPoint x: 244, endPoint y: 214, distance: 122.1
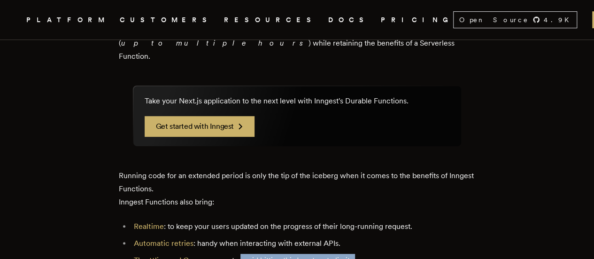
scroll to position [1953, 0]
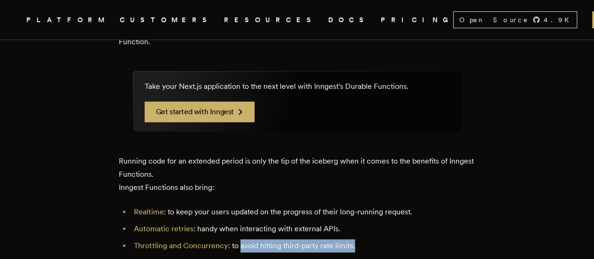
drag, startPoint x: 167, startPoint y: 181, endPoint x: 438, endPoint y: 181, distance: 270.9
click at [438, 256] on li "Sleeps : useful when implementing user onboarding workflows or email drip campa…" at bounding box center [303, 262] width 345 height 13
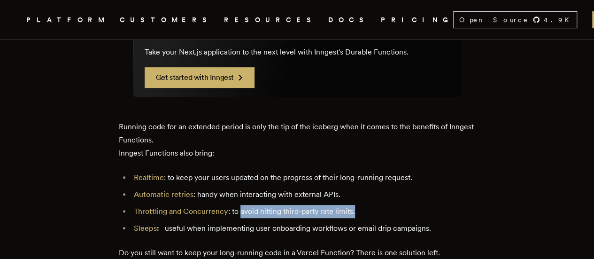
scroll to position [2000, 0]
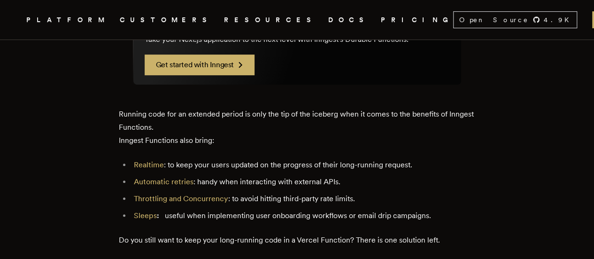
click at [295, 233] on p "Do you still want to keep your long-running code in a Vercel Function? There is…" at bounding box center [297, 239] width 357 height 13
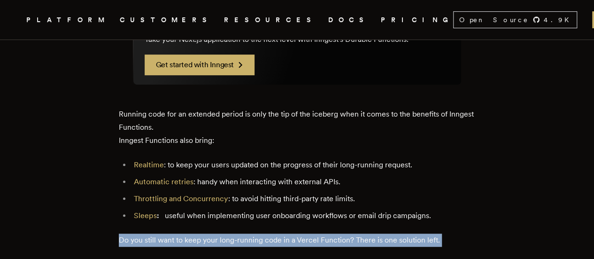
click at [295, 233] on p "Do you still want to keep your long-running code in a Vercel Function? There is…" at bounding box center [297, 239] width 357 height 13
click at [334, 233] on p "Do you still want to keep your long-running code in a Vercel Function? There is…" at bounding box center [297, 239] width 357 height 13
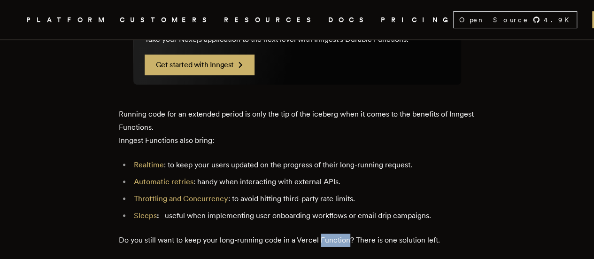
click at [335, 233] on p "Do you still want to keep your long-running code in a Vercel Function? There is…" at bounding box center [297, 239] width 357 height 13
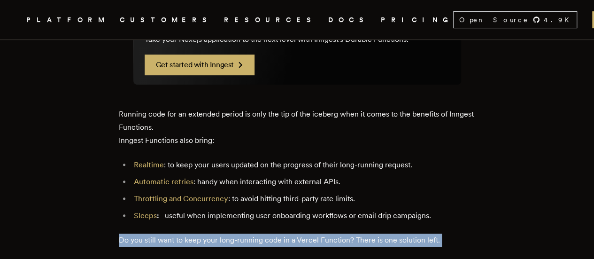
click at [335, 233] on p "Do you still want to keep your long-running code in a Vercel Function? There is…" at bounding box center [297, 239] width 357 height 13
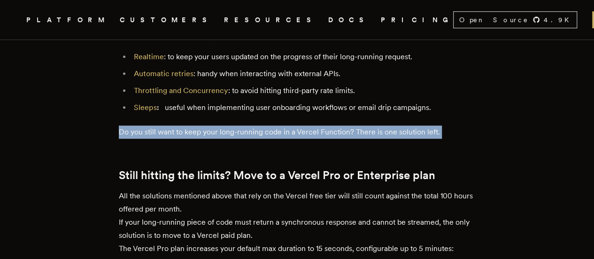
scroll to position [2094, 0]
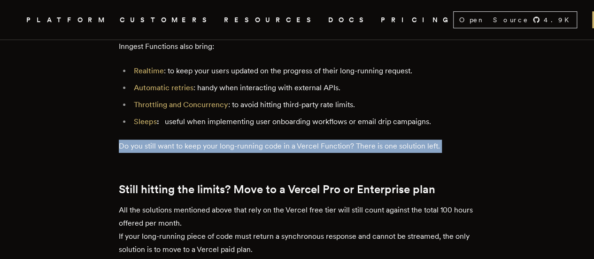
click at [124, 183] on h2 "Still hitting the limits? Move to a Vercel Pro or Enterprise plan" at bounding box center [297, 189] width 357 height 13
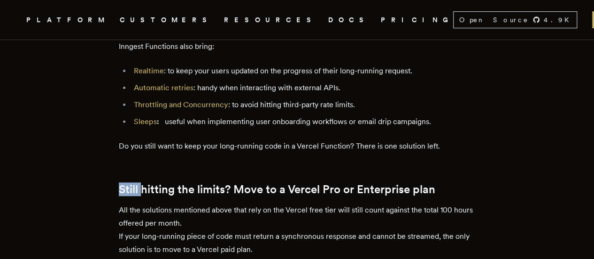
click at [124, 183] on h2 "Still hitting the limits? Move to a Vercel Pro or Enterprise plan" at bounding box center [297, 189] width 357 height 13
click at [177, 183] on h2 "Still hitting the limits? Move to a Vercel Pro or Enterprise plan" at bounding box center [297, 189] width 357 height 13
click at [193, 183] on h2 "Still hitting the limits? Move to a Vercel Pro or Enterprise plan" at bounding box center [297, 189] width 357 height 13
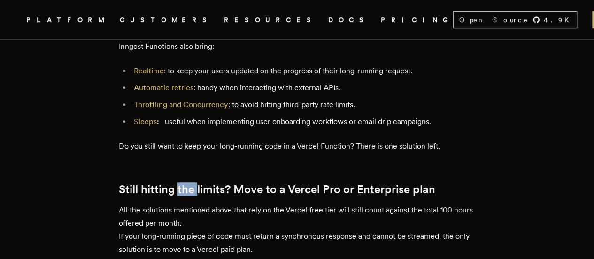
click at [196, 183] on h2 "Still hitting the limits? Move to a Vercel Pro or Enterprise plan" at bounding box center [297, 189] width 357 height 13
click at [141, 183] on h2 "Still hitting the limits? Move to a Vercel Pro or Enterprise plan" at bounding box center [297, 189] width 357 height 13
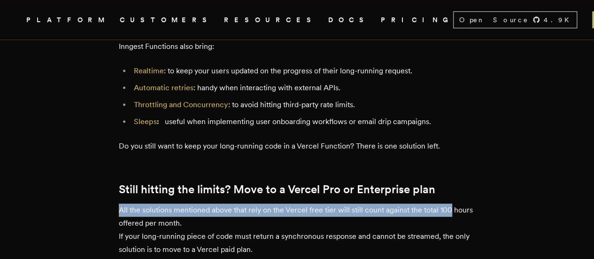
drag, startPoint x: 120, startPoint y: 131, endPoint x: 462, endPoint y: 129, distance: 341.8
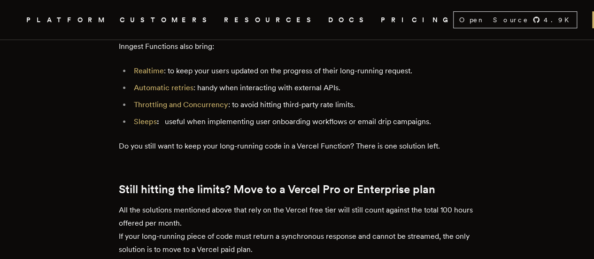
click at [162, 203] on p "All the solutions mentioned above that rely on the Vercel free tier will still …" at bounding box center [297, 236] width 357 height 66
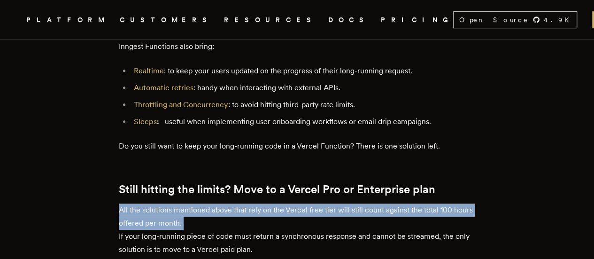
click at [162, 203] on p "All the solutions mentioned above that rely on the Vercel free tier will still …" at bounding box center [297, 236] width 357 height 66
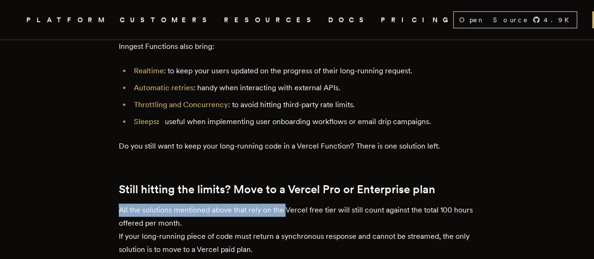
drag, startPoint x: 122, startPoint y: 129, endPoint x: 290, endPoint y: 126, distance: 167.6
click at [290, 203] on p "All the solutions mentioned above that rely on the Vercel free tier will still …" at bounding box center [297, 236] width 357 height 66
click at [190, 203] on p "All the solutions mentioned above that rely on the Vercel free tier will still …" at bounding box center [297, 236] width 357 height 66
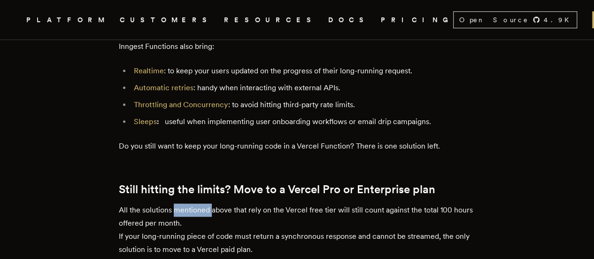
click at [190, 203] on p "All the solutions mentioned above that rely on the Vercel free tier will still …" at bounding box center [297, 236] width 357 height 66
click at [239, 203] on p "All the solutions mentioned above that rely on the Vercel free tier will still …" at bounding box center [297, 236] width 357 height 66
drag, startPoint x: 254, startPoint y: 127, endPoint x: 263, endPoint y: 127, distance: 8.9
click at [255, 203] on p "All the solutions mentioned above that rely on the Vercel free tier will still …" at bounding box center [297, 236] width 357 height 66
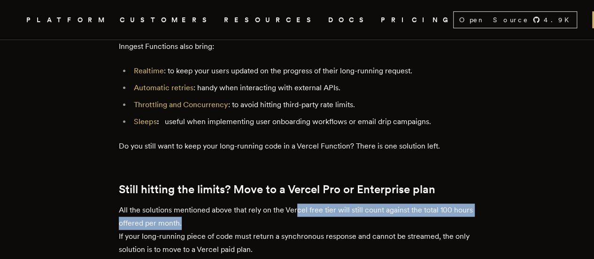
drag, startPoint x: 299, startPoint y: 122, endPoint x: 210, endPoint y: 139, distance: 91.0
click at [210, 203] on p "All the solutions mentioned above that rely on the Vercel free tier will still …" at bounding box center [297, 236] width 357 height 66
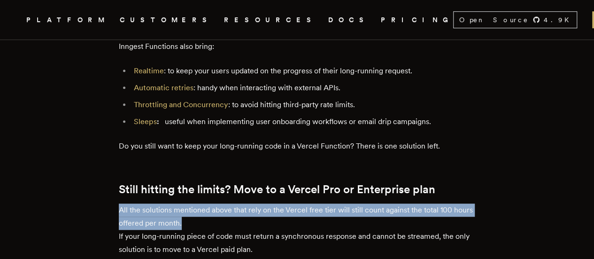
drag, startPoint x: 207, startPoint y: 141, endPoint x: 119, endPoint y: 127, distance: 88.5
drag, startPoint x: 122, startPoint y: 127, endPoint x: 208, endPoint y: 143, distance: 87.0
click at [210, 203] on p "All the solutions mentioned above that rely on the Vercel free tier will still …" at bounding box center [297, 236] width 357 height 66
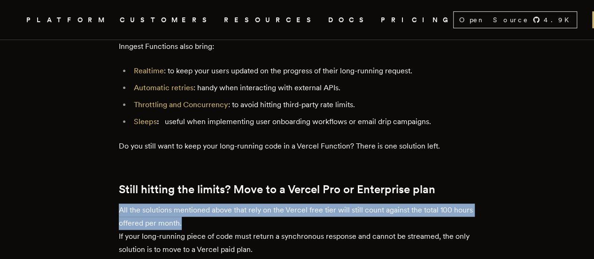
click at [208, 203] on p "All the solutions mentioned above that rely on the Vercel free tier will still …" at bounding box center [297, 236] width 357 height 66
drag, startPoint x: 208, startPoint y: 142, endPoint x: 126, endPoint y: 126, distance: 82.8
click at [126, 203] on p "All the solutions mentioned above that rely on the Vercel free tier will still …" at bounding box center [297, 236] width 357 height 66
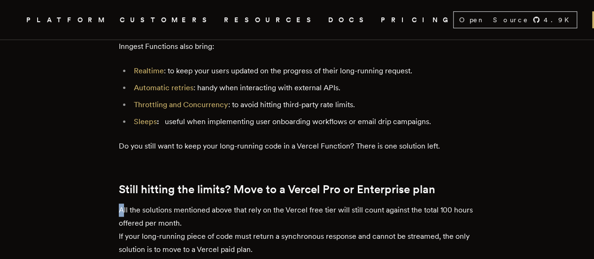
drag, startPoint x: 127, startPoint y: 127, endPoint x: 71, endPoint y: 128, distance: 56.4
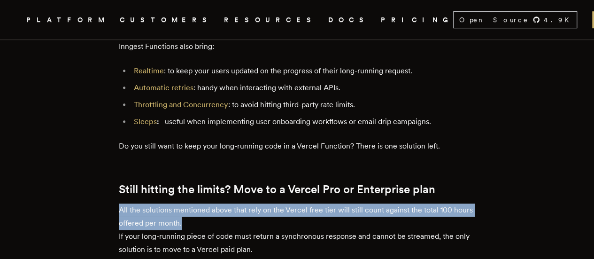
drag, startPoint x: 119, startPoint y: 129, endPoint x: 227, endPoint y: 140, distance: 108.6
click at [223, 203] on p "All the solutions mentioned above that rely on the Vercel free tier will still …" at bounding box center [297, 236] width 357 height 66
drag, startPoint x: 223, startPoint y: 139, endPoint x: 123, endPoint y: 124, distance: 101.5
click at [123, 203] on p "All the solutions mentioned above that rely on the Vercel free tier will still …" at bounding box center [297, 236] width 357 height 66
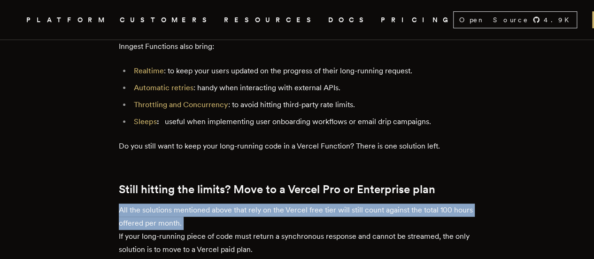
click at [126, 203] on p "All the solutions mentioned above that rely on the Vercel free tier will still …" at bounding box center [297, 236] width 357 height 66
drag, startPoint x: 122, startPoint y: 127, endPoint x: 458, endPoint y: 128, distance: 336.2
click at [458, 203] on p "All the solutions mentioned above that rely on the Vercel free tier will still …" at bounding box center [297, 236] width 357 height 66
click at [442, 203] on p "All the solutions mentioned above that rely on the Vercel free tier will still …" at bounding box center [297, 236] width 357 height 66
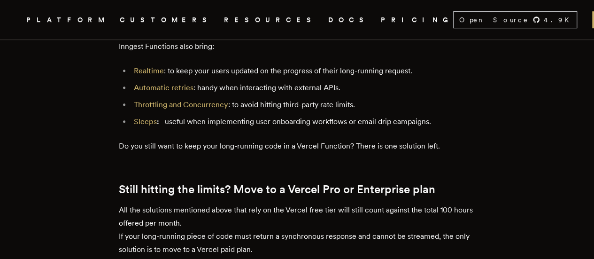
click at [197, 203] on p "All the solutions mentioned above that rely on the Vercel free tier will still …" at bounding box center [297, 236] width 357 height 66
click at [245, 203] on p "All the solutions mentioned above that rely on the Vercel free tier will still …" at bounding box center [297, 236] width 357 height 66
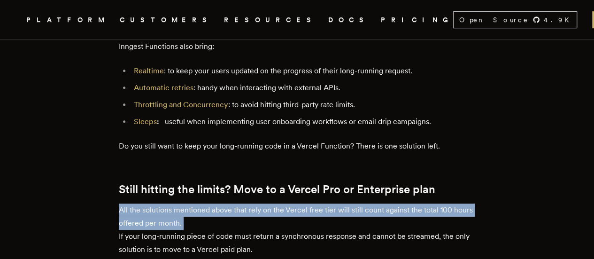
click at [245, 203] on p "All the solutions mentioned above that rely on the Vercel free tier will still …" at bounding box center [297, 236] width 357 height 66
click at [321, 203] on p "All the solutions mentioned above that rely on the Vercel free tier will still …" at bounding box center [297, 236] width 357 height 66
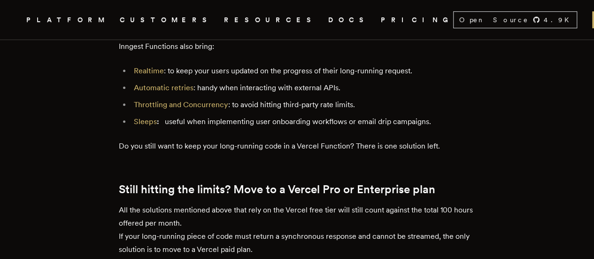
click at [322, 203] on p "All the solutions mentioned above that rely on the Vercel free tier will still …" at bounding box center [297, 236] width 357 height 66
click at [188, 203] on p "All the solutions mentioned above that rely on the Vercel free tier will still …" at bounding box center [297, 236] width 357 height 66
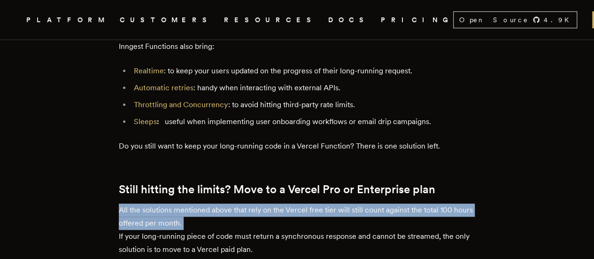
click at [188, 203] on p "All the solutions mentioned above that rely on the Vercel free tier will still …" at bounding box center [297, 236] width 357 height 66
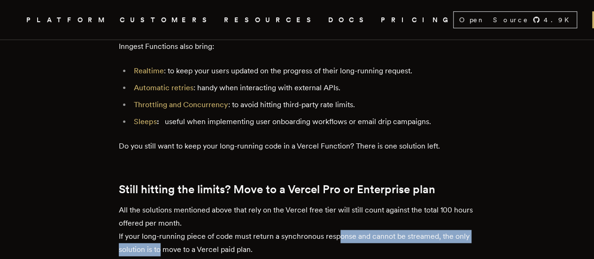
drag, startPoint x: 161, startPoint y: 166, endPoint x: 336, endPoint y: 156, distance: 175.9
click at [338, 203] on p "All the solutions mentioned above that rely on the Vercel free tier will still …" at bounding box center [297, 236] width 357 height 66
click at [340, 203] on p "All the solutions mentioned above that rely on the Vercel free tier will still …" at bounding box center [297, 236] width 357 height 66
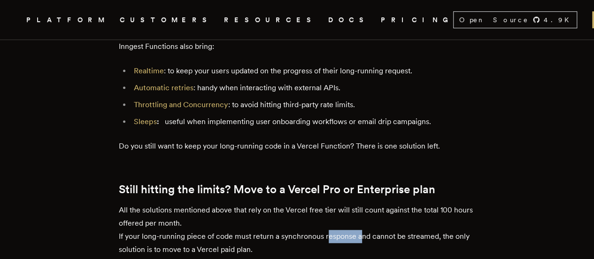
click at [340, 203] on p "All the solutions mentioned above that rely on the Vercel free tier will still …" at bounding box center [297, 236] width 357 height 66
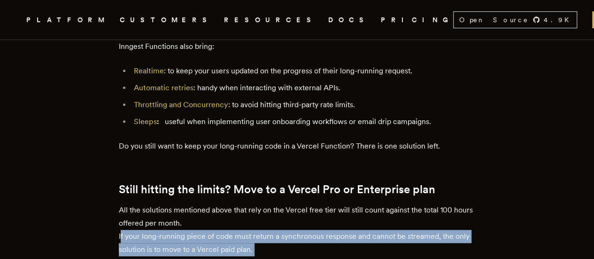
click at [340, 203] on p "All the solutions mentioned above that rely on the Vercel free tier will still …" at bounding box center [297, 236] width 357 height 66
click at [190, 203] on p "All the solutions mentioned above that rely on the Vercel free tier will still …" at bounding box center [297, 236] width 357 height 66
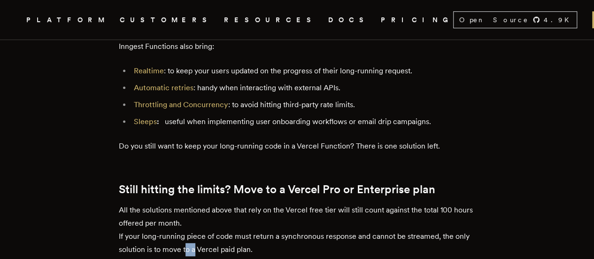
click at [190, 203] on p "All the solutions mentioned above that rely on the Vercel free tier will still …" at bounding box center [297, 236] width 357 height 66
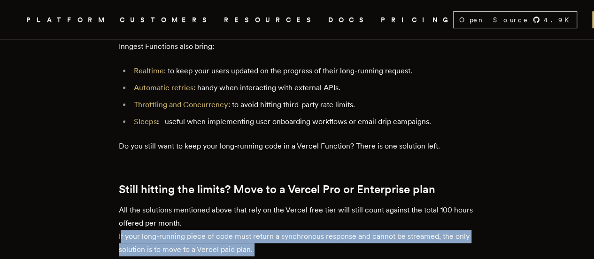
click at [190, 203] on p "All the solutions mentioned above that rely on the Vercel free tier will still …" at bounding box center [297, 236] width 357 height 66
click at [203, 203] on p "All the solutions mentioned above that rely on the Vercel free tier will still …" at bounding box center [297, 236] width 357 height 66
drag, startPoint x: 202, startPoint y: 154, endPoint x: 267, endPoint y: 167, distance: 66.1
click at [267, 203] on p "All the solutions mentioned above that rely on the Vercel free tier will still …" at bounding box center [297, 236] width 357 height 66
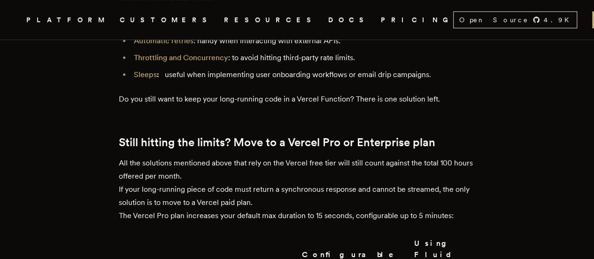
click at [190, 156] on p "All the solutions mentioned above that rely on the Vercel free tier will still …" at bounding box center [297, 189] width 357 height 66
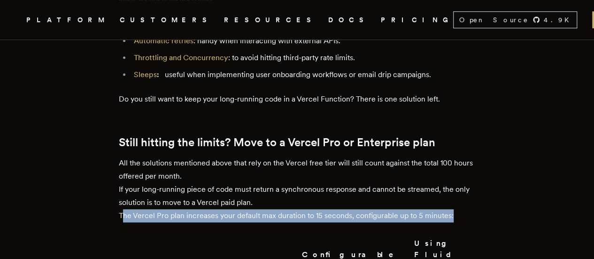
click at [190, 156] on p "All the solutions mentioned above that rely on the Vercel free tier will still …" at bounding box center [297, 189] width 357 height 66
click at [305, 156] on p "All the solutions mentioned above that rely on the Vercel free tier will still …" at bounding box center [297, 189] width 357 height 66
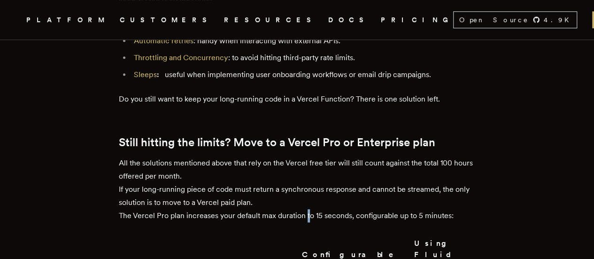
click at [305, 156] on p "All the solutions mentioned above that rely on the Vercel free tier will still …" at bounding box center [297, 189] width 357 height 66
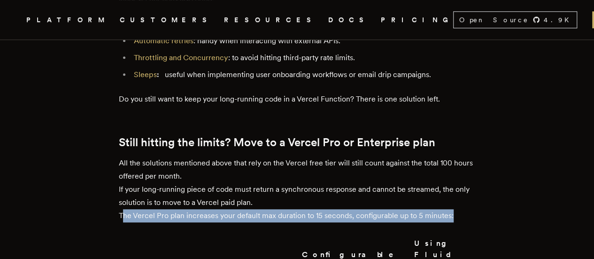
click at [305, 156] on p "All the solutions mentioned above that rely on the Vercel free tier will still …" at bounding box center [297, 189] width 357 height 66
click at [342, 156] on p "All the solutions mentioned above that rely on the Vercel free tier will still …" at bounding box center [297, 189] width 357 height 66
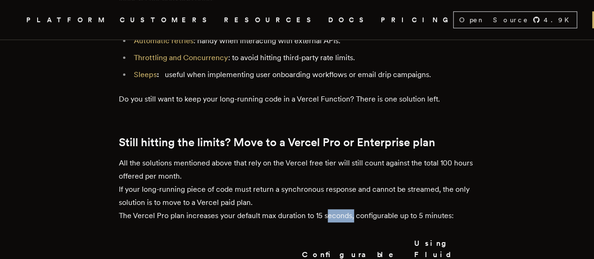
click at [342, 156] on p "All the solutions mentioned above that rely on the Vercel free tier will still …" at bounding box center [297, 189] width 357 height 66
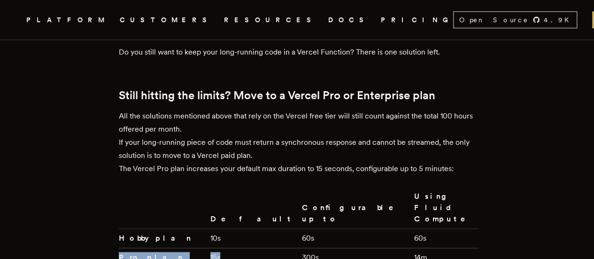
drag, startPoint x: 123, startPoint y: 157, endPoint x: 242, endPoint y: 154, distance: 119.8
click at [242, 247] on tr "Pro plan 15s 300s 14m" at bounding box center [299, 256] width 360 height 19
click at [298, 247] on td "300s" at bounding box center [354, 256] width 112 height 19
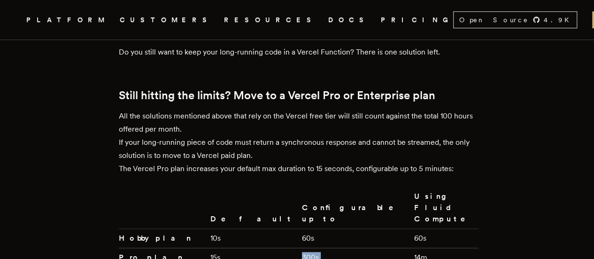
click at [354, 247] on td "300s" at bounding box center [354, 256] width 112 height 19
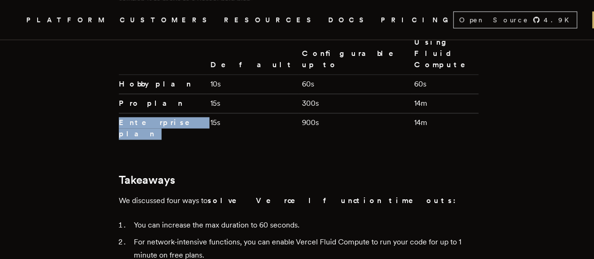
scroll to position [2329, 0]
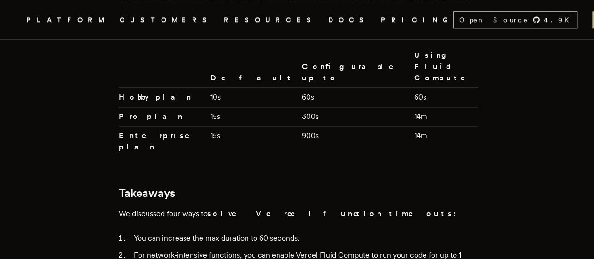
click at [253, 207] on p "We discussed four ways to solve Vercel function timeouts:" at bounding box center [297, 213] width 357 height 13
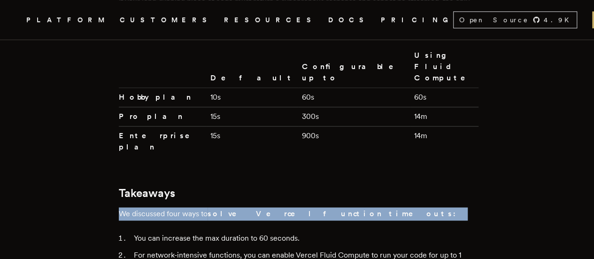
click at [253, 207] on p "We discussed four ways to solve Vercel function timeouts:" at bounding box center [297, 213] width 357 height 13
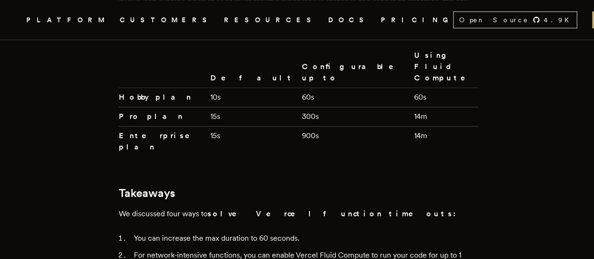
click at [149, 231] on li "You can increase the max duration to 60 seconds." at bounding box center [303, 237] width 345 height 13
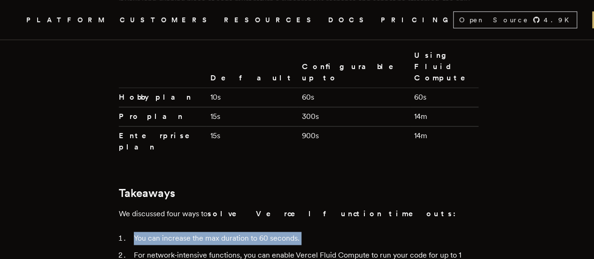
drag, startPoint x: 149, startPoint y: 123, endPoint x: 201, endPoint y: 122, distance: 51.7
click at [149, 231] on li "You can increase the max duration to 60 seconds." at bounding box center [303, 237] width 345 height 13
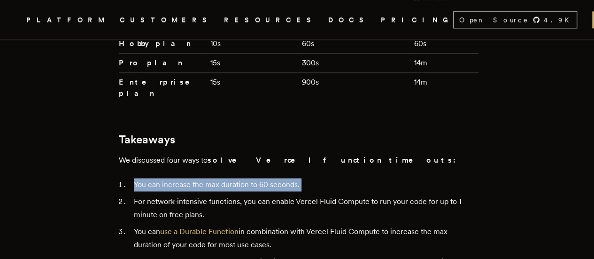
scroll to position [2376, 0]
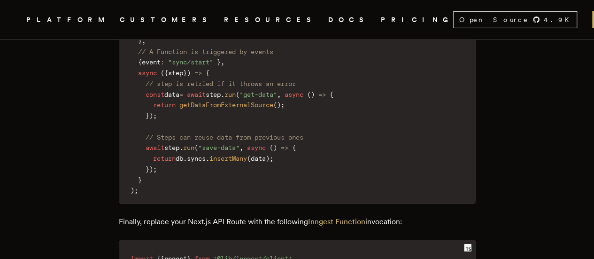
scroll to position [1456, 0]
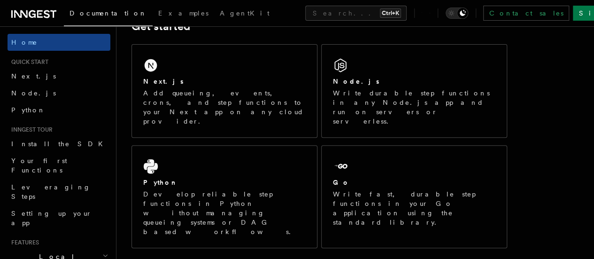
scroll to position [188, 0]
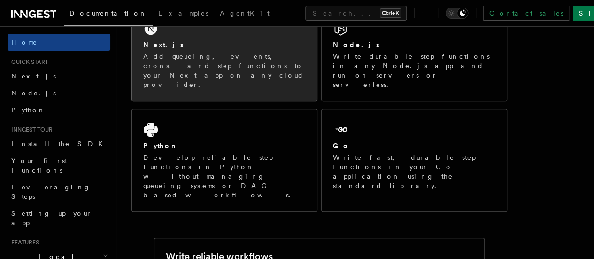
click at [221, 63] on div "Next.js Add queueing, events, crons, and step functions to your Next app on any…" at bounding box center [224, 64] width 162 height 49
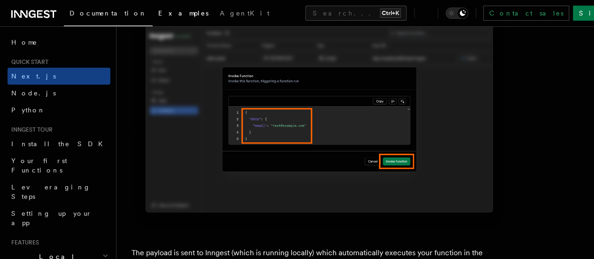
scroll to position [3005, 0]
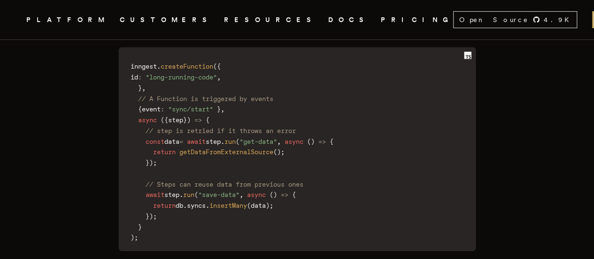
click at [370, 137] on code "inngest . createFunction ( { id : "long-running-code" , } , // A Function is tr…" at bounding box center [297, 152] width 356 height 197
